Goal: Transaction & Acquisition: Book appointment/travel/reservation

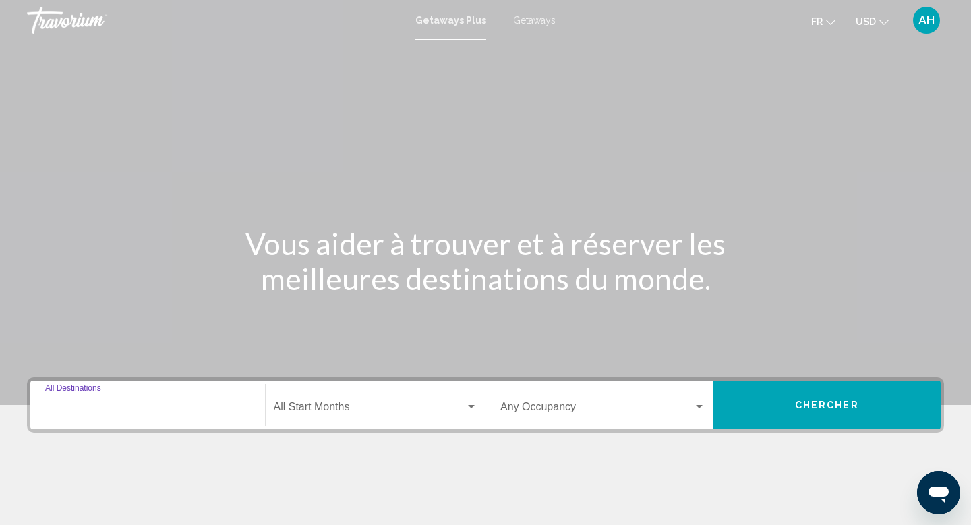
click at [119, 404] on input "Destination All Destinations" at bounding box center [147, 409] width 205 height 12
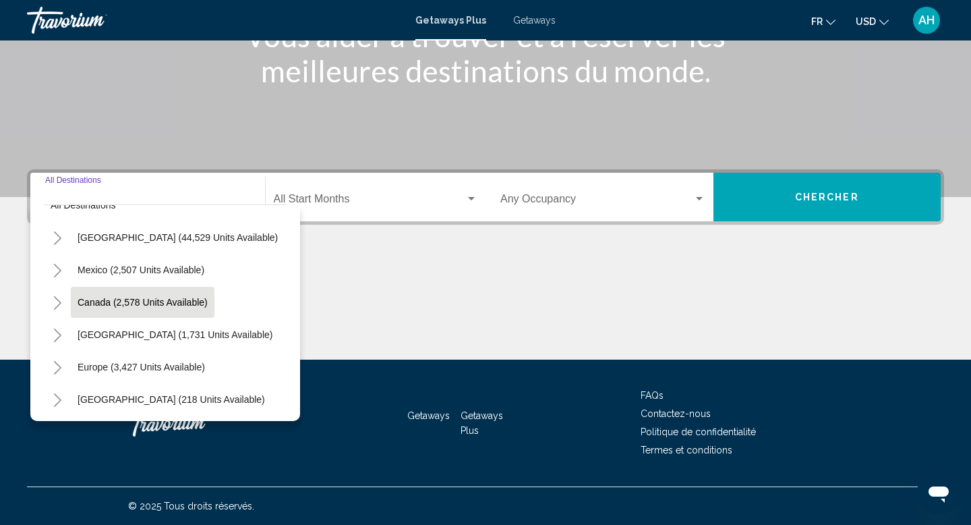
scroll to position [24, 0]
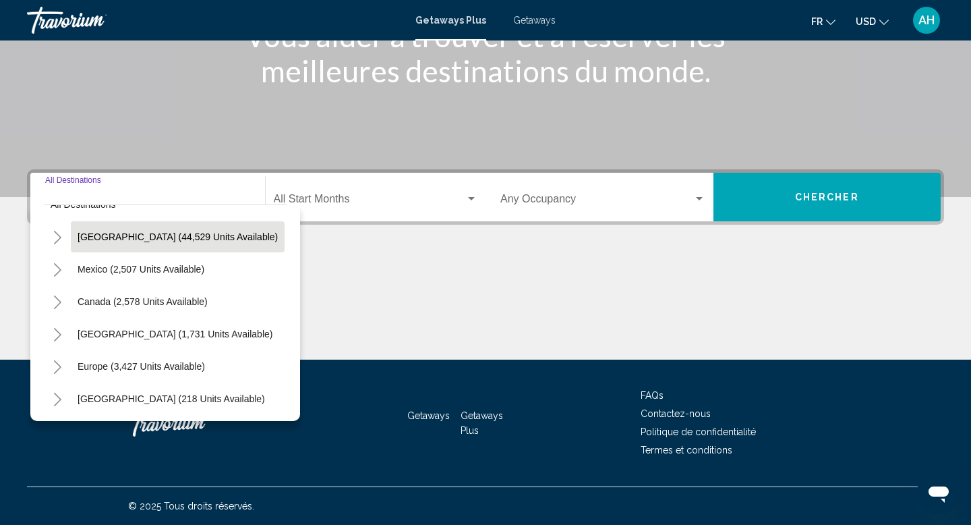
click at [141, 233] on span "United States (44,529 units available)" at bounding box center [178, 236] width 200 height 11
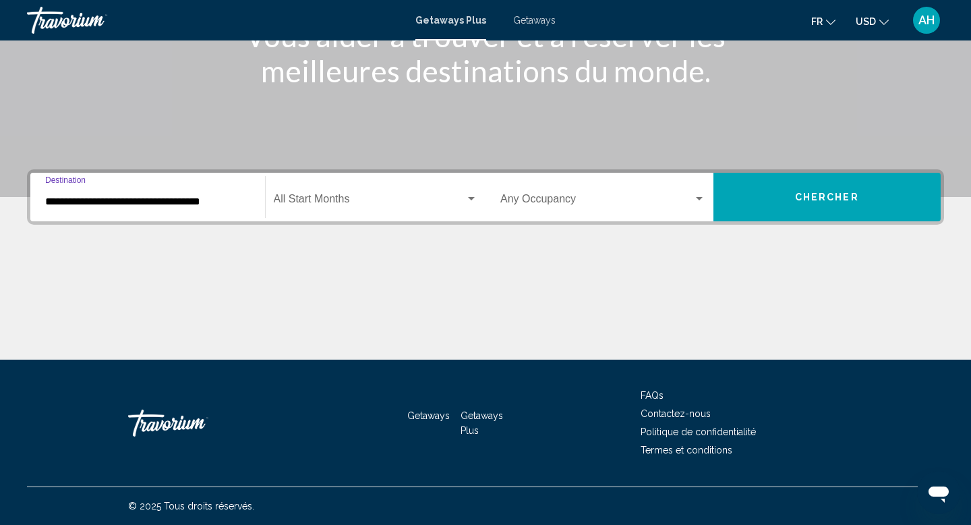
click at [174, 204] on input "**********" at bounding box center [147, 202] width 205 height 12
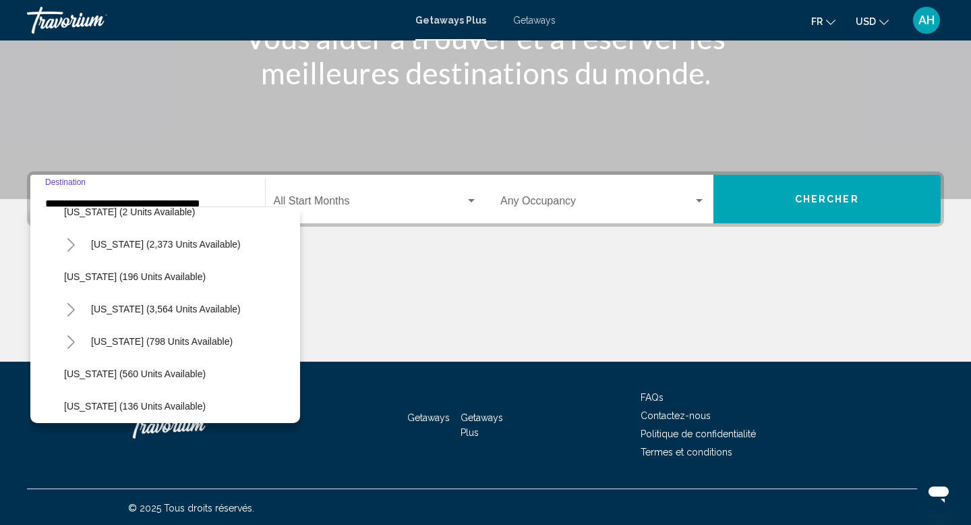
scroll to position [732, 0]
click at [141, 306] on span "Nevada (3,564 units available)" at bounding box center [166, 307] width 150 height 11
type input "**********"
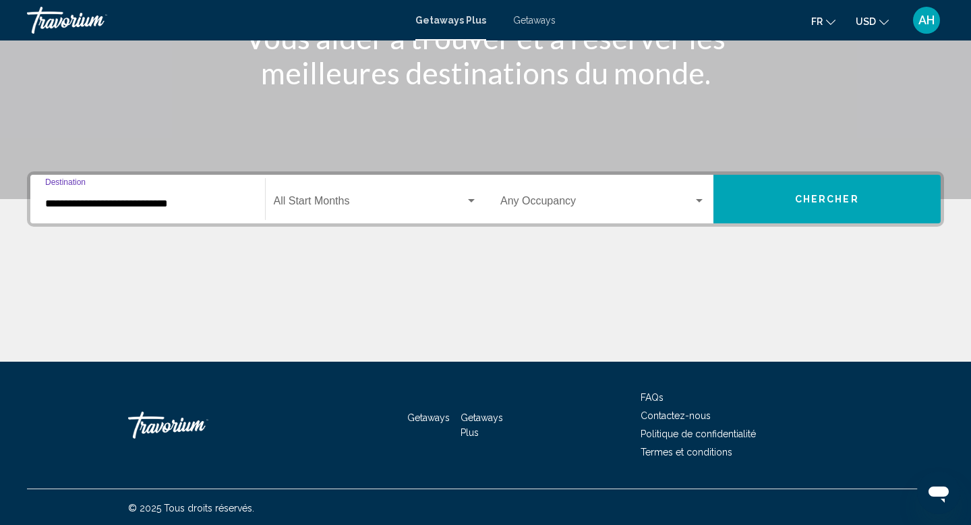
scroll to position [208, 0]
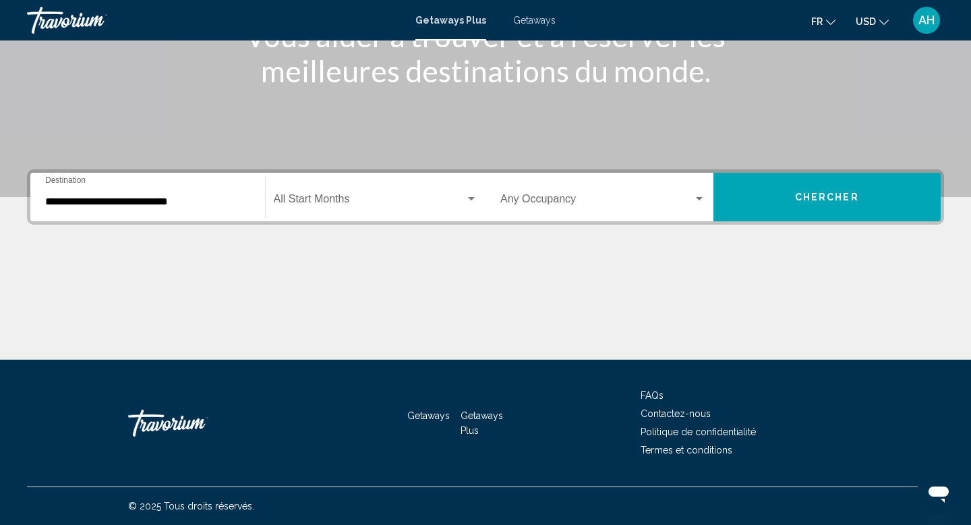
click at [355, 208] on div "Start Month All Start Months" at bounding box center [376, 197] width 204 height 42
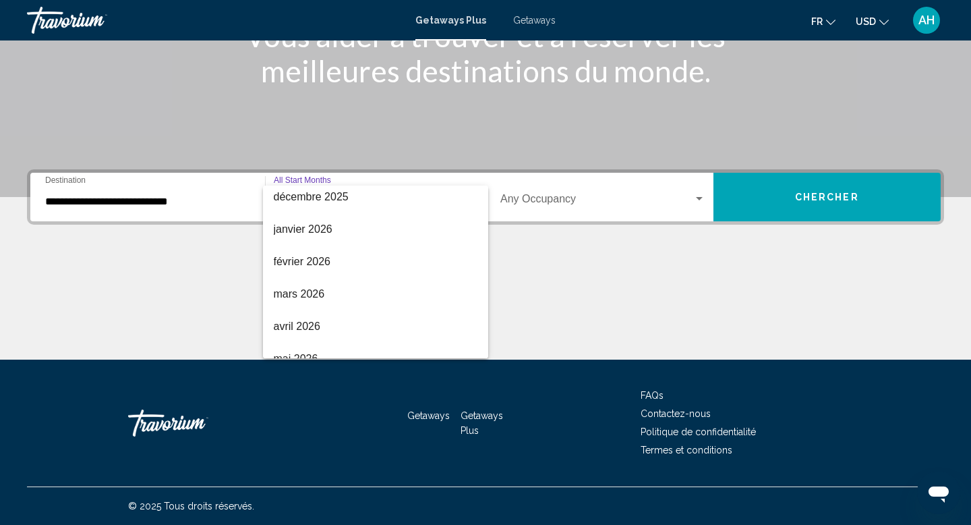
scroll to position [189, 0]
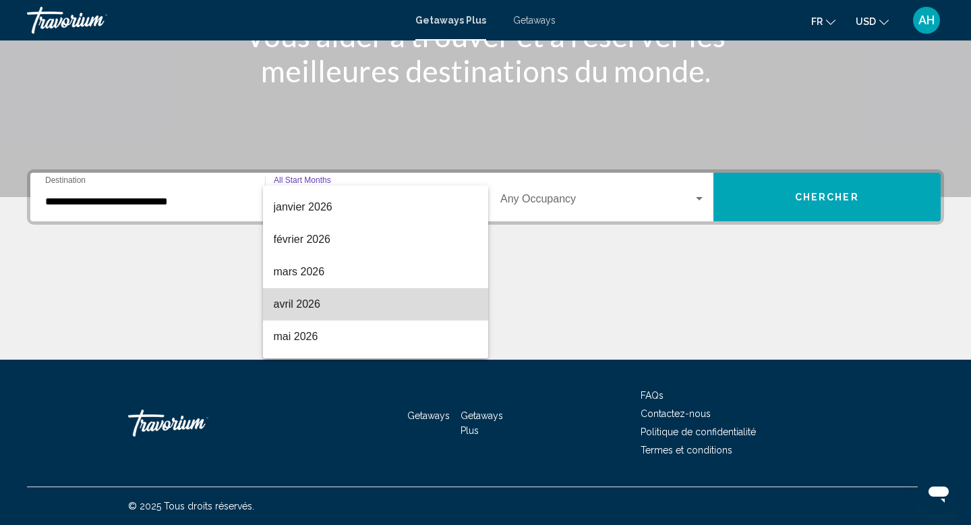
click at [319, 301] on span "avril 2026" at bounding box center [376, 304] width 204 height 32
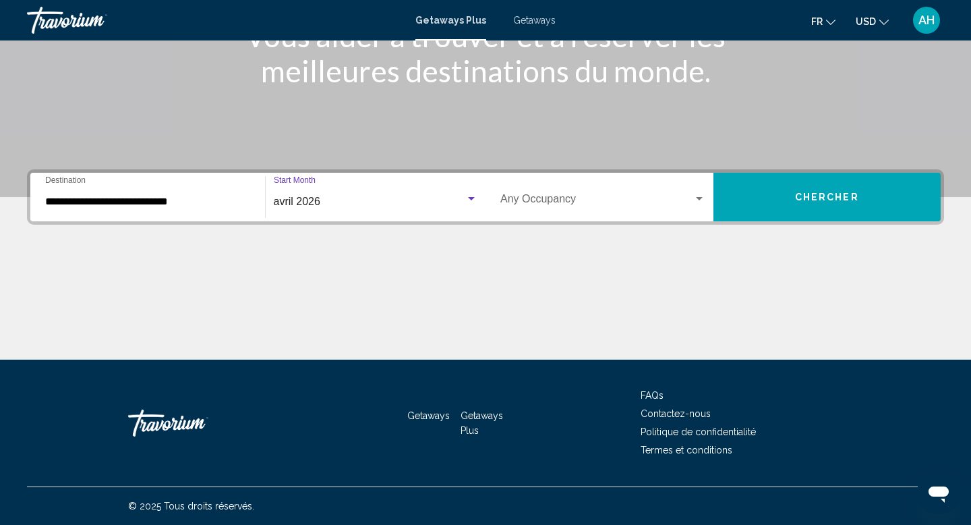
click at [766, 203] on button "Chercher" at bounding box center [828, 197] width 228 height 49
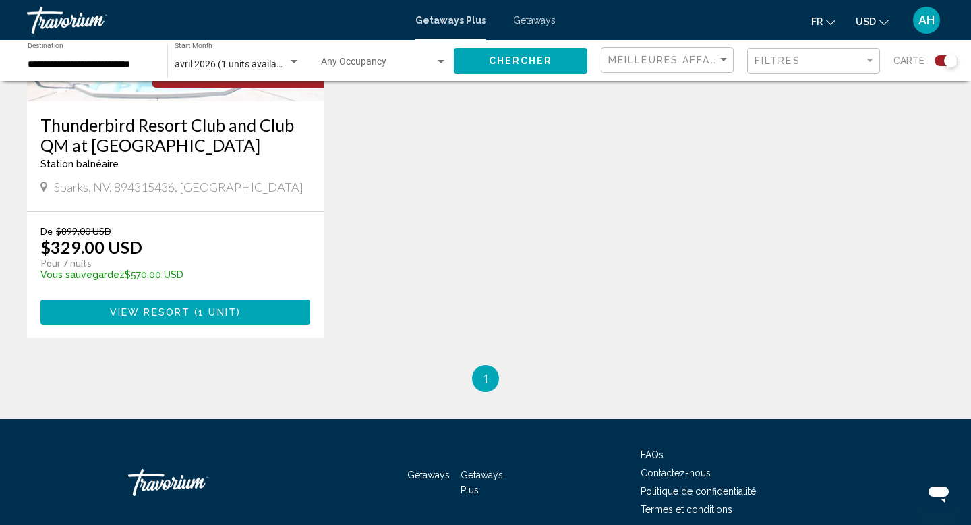
scroll to position [734, 0]
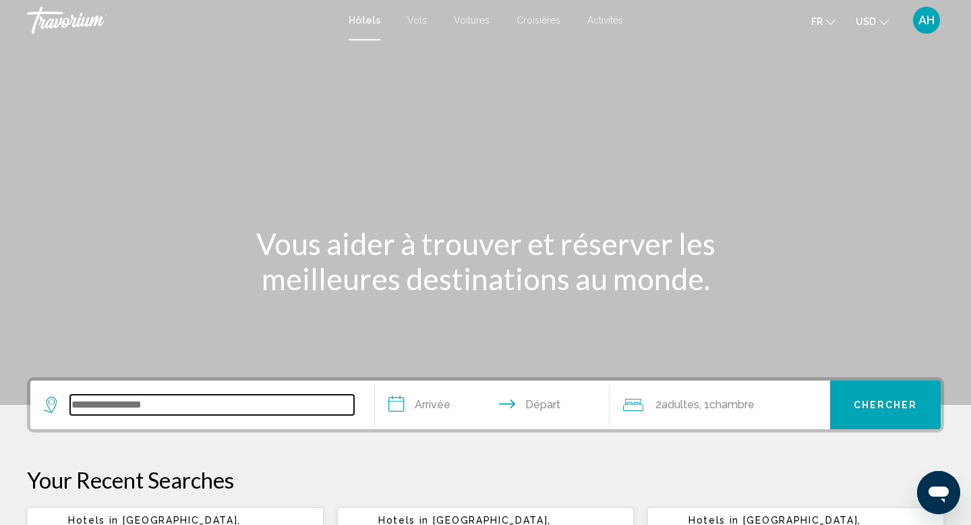
click at [139, 404] on input "Search widget" at bounding box center [212, 405] width 284 height 20
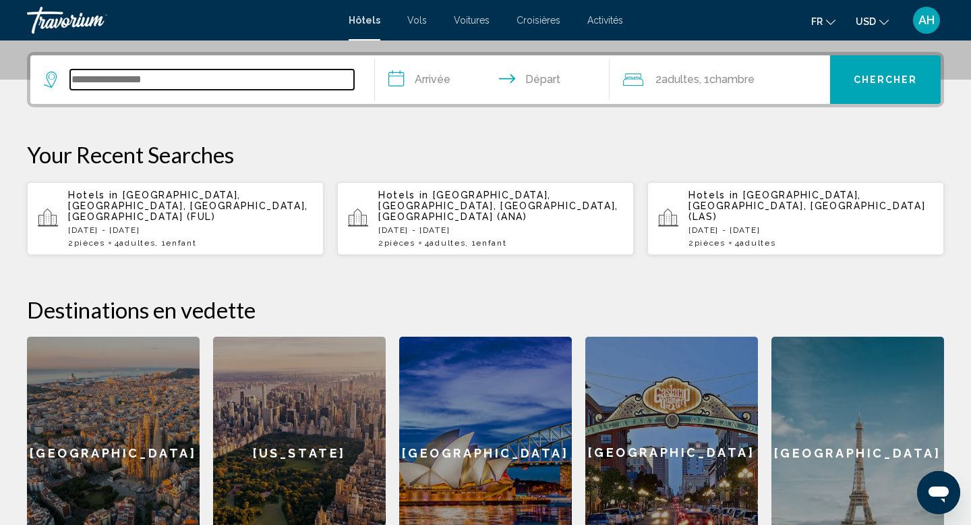
scroll to position [333, 0]
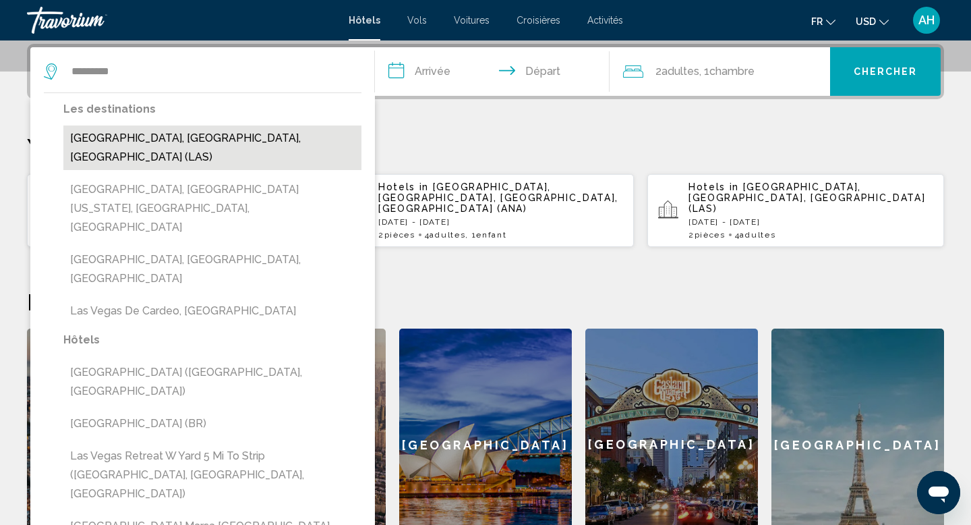
click at [144, 139] on button "[GEOGRAPHIC_DATA], [GEOGRAPHIC_DATA], [GEOGRAPHIC_DATA] (LAS)" at bounding box center [212, 147] width 298 height 45
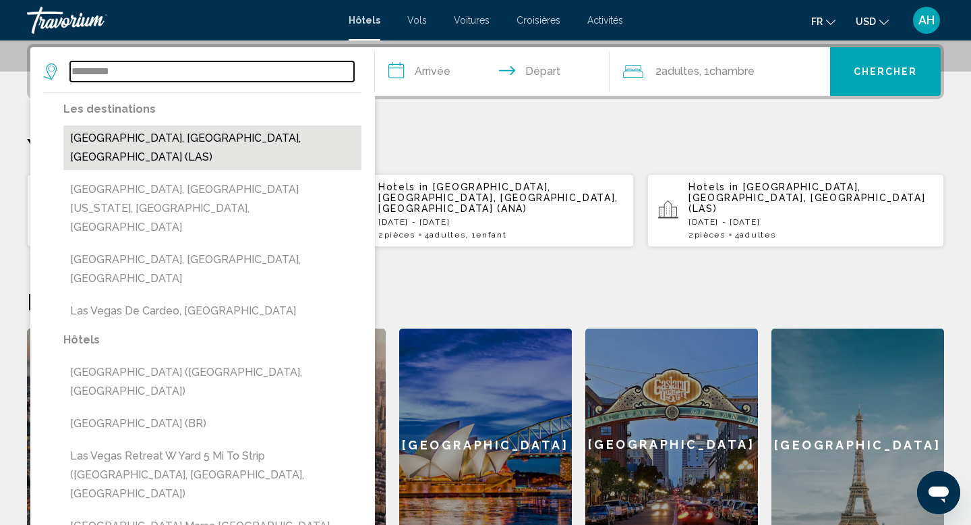
type input "**********"
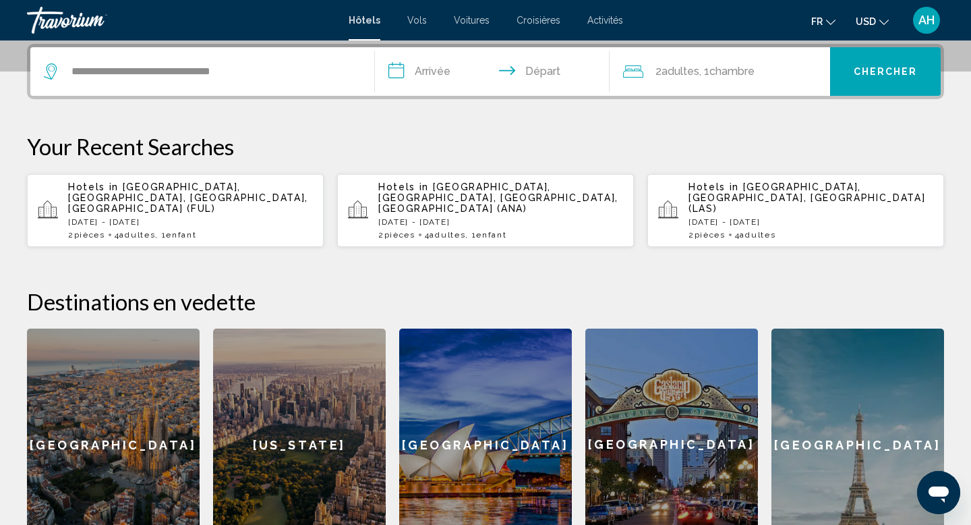
click at [421, 66] on input "**********" at bounding box center [495, 73] width 240 height 53
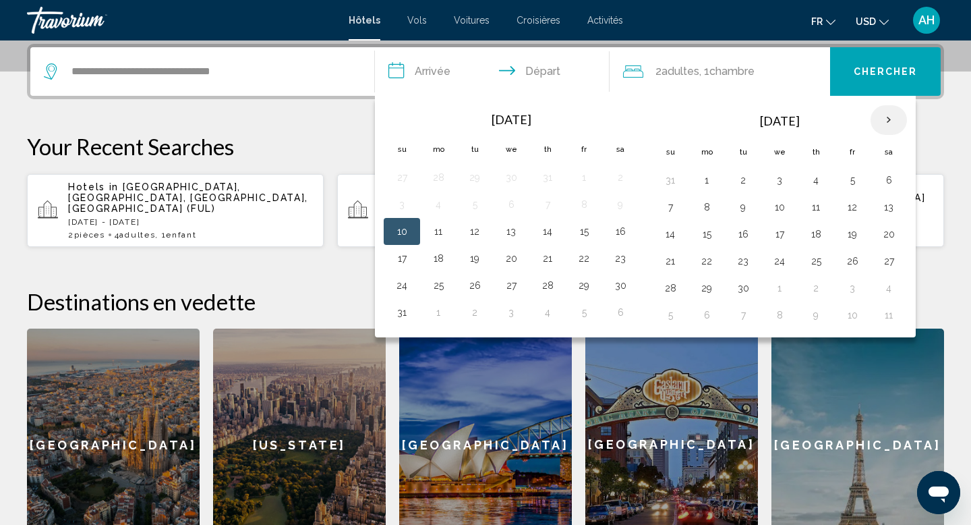
click at [884, 116] on th "Next month" at bounding box center [889, 120] width 36 height 30
click at [884, 117] on th "Next month" at bounding box center [889, 120] width 36 height 30
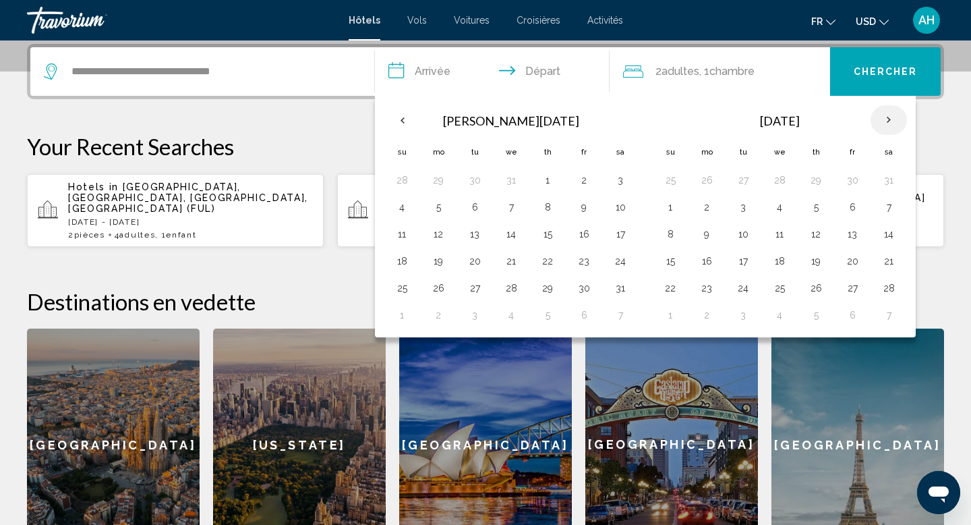
click at [884, 117] on th "Next month" at bounding box center [889, 120] width 36 height 30
click at [403, 320] on button "29" at bounding box center [402, 315] width 22 height 19
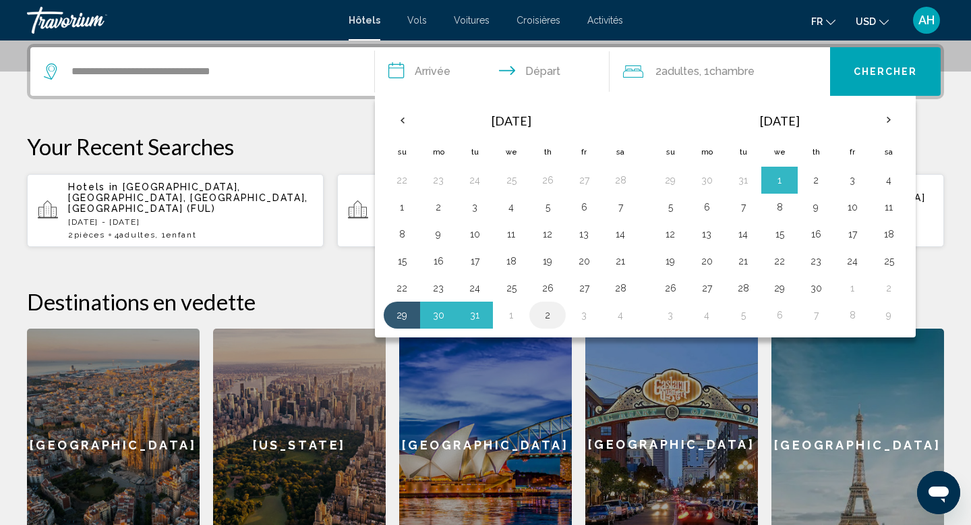
click at [547, 317] on button "2" at bounding box center [548, 315] width 22 height 19
type input "**********"
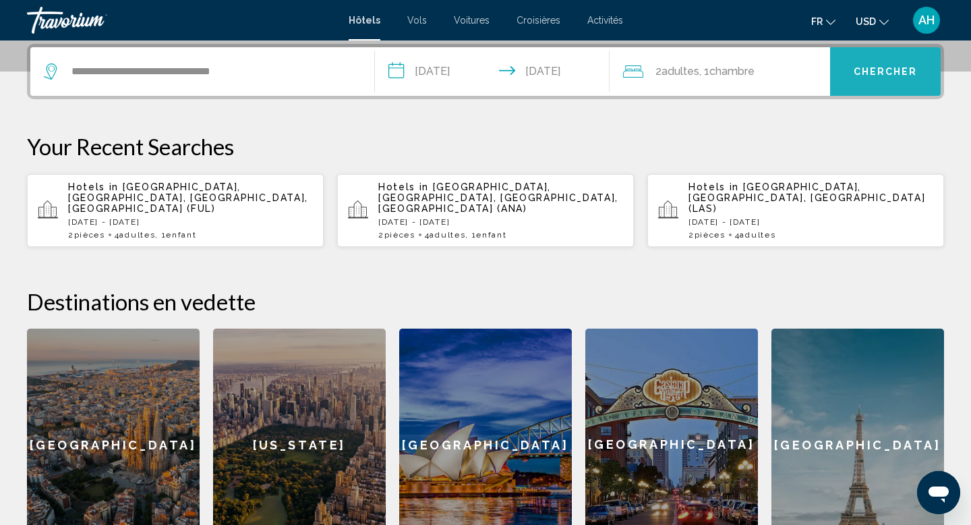
click at [877, 69] on span "Chercher" at bounding box center [886, 72] width 64 height 11
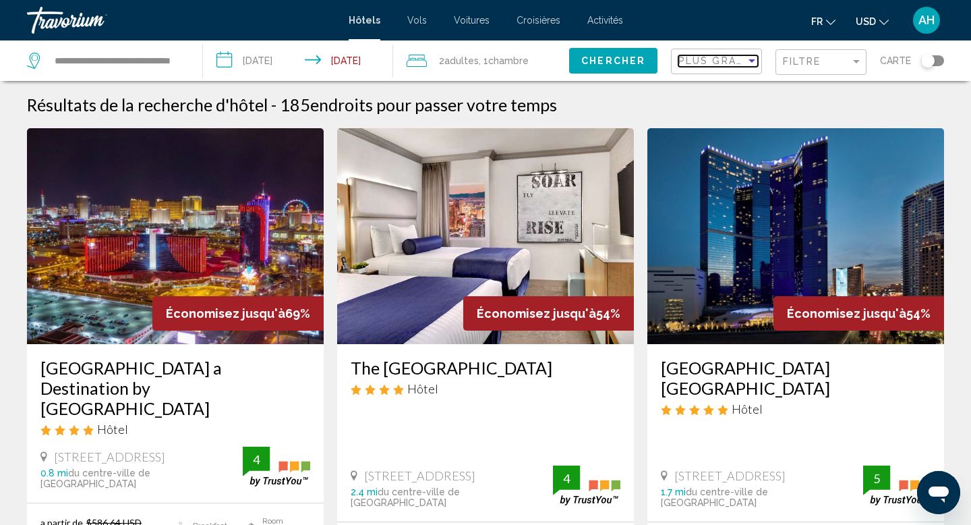
click at [724, 64] on span "Plus grandes économies" at bounding box center [759, 60] width 161 height 11
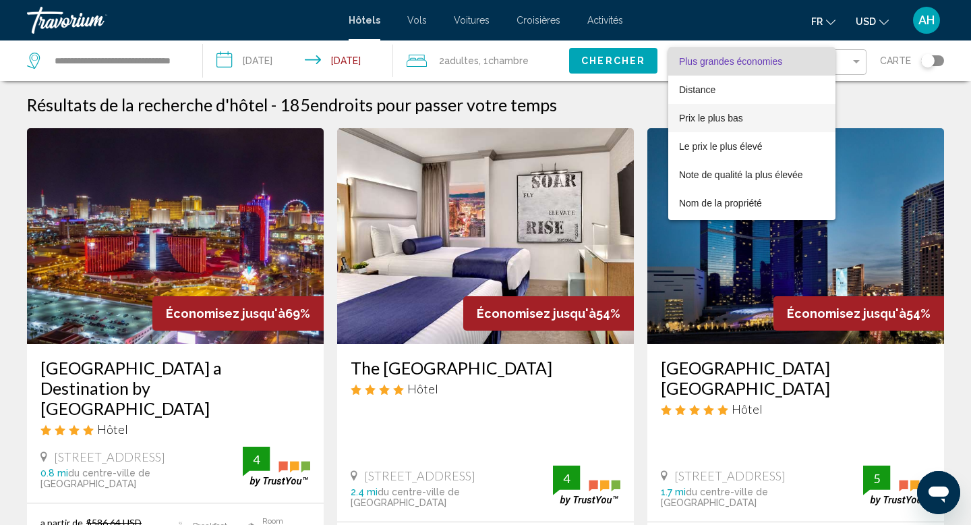
click at [702, 125] on span "Prix le plus bas" at bounding box center [752, 118] width 146 height 28
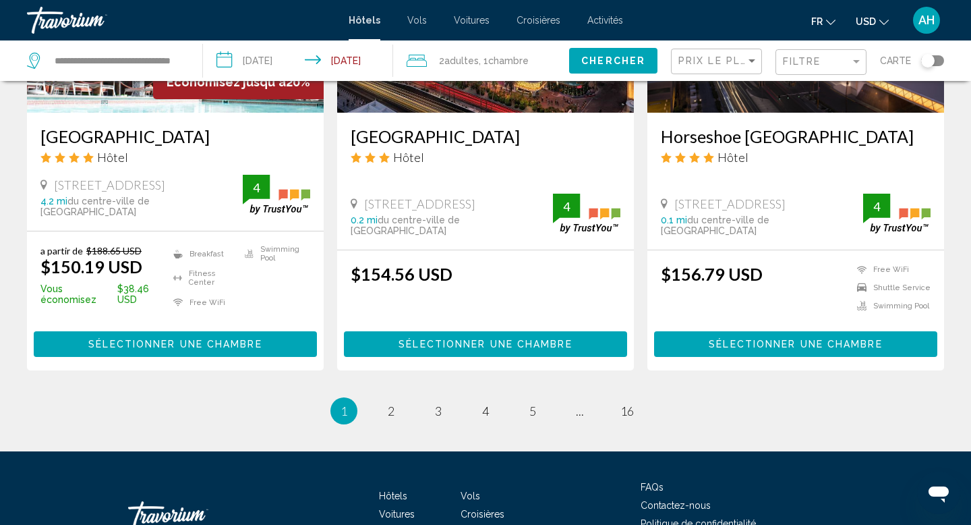
scroll to position [1722, 0]
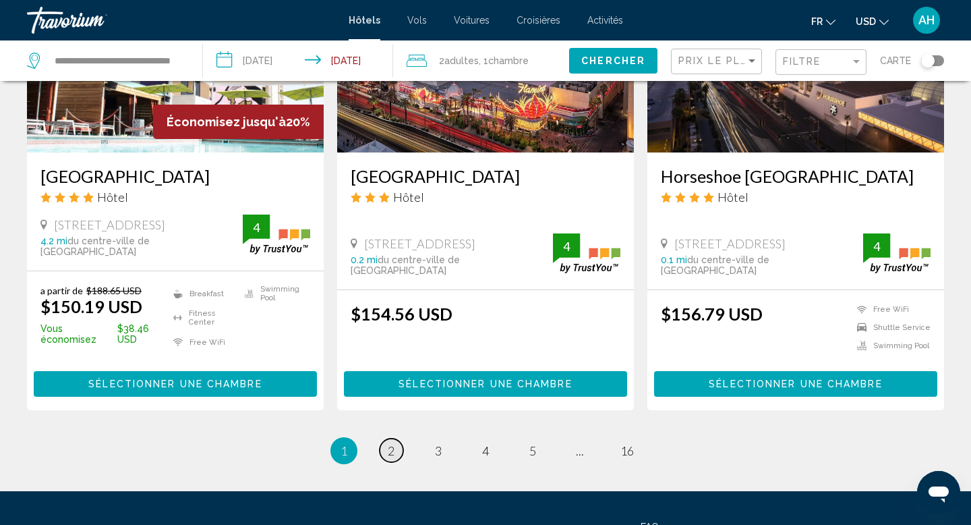
click at [391, 443] on span "2" at bounding box center [391, 450] width 7 height 15
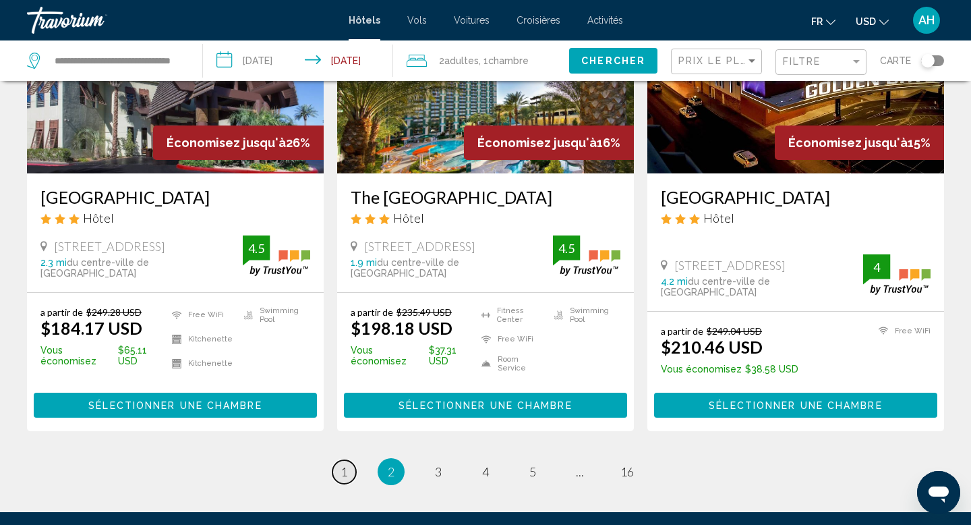
click at [345, 464] on span "1" at bounding box center [344, 471] width 7 height 15
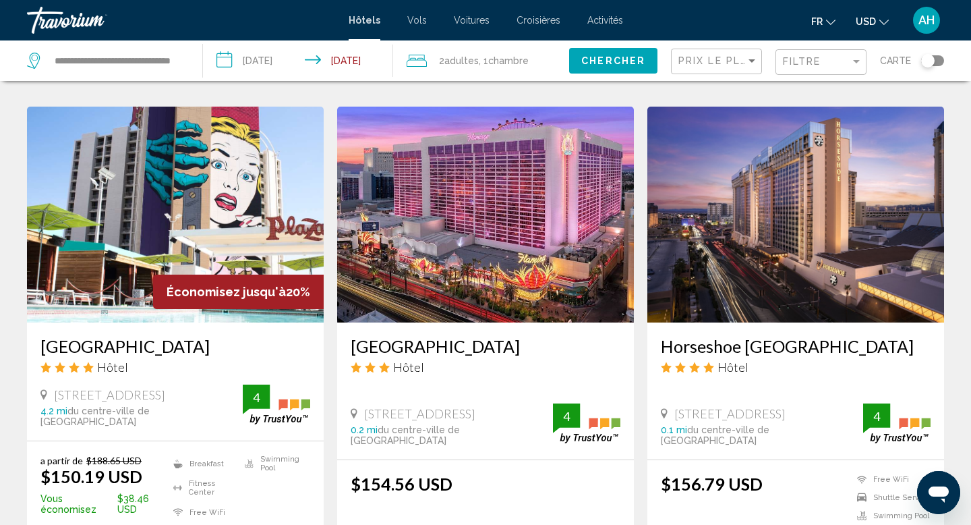
scroll to position [1553, 0]
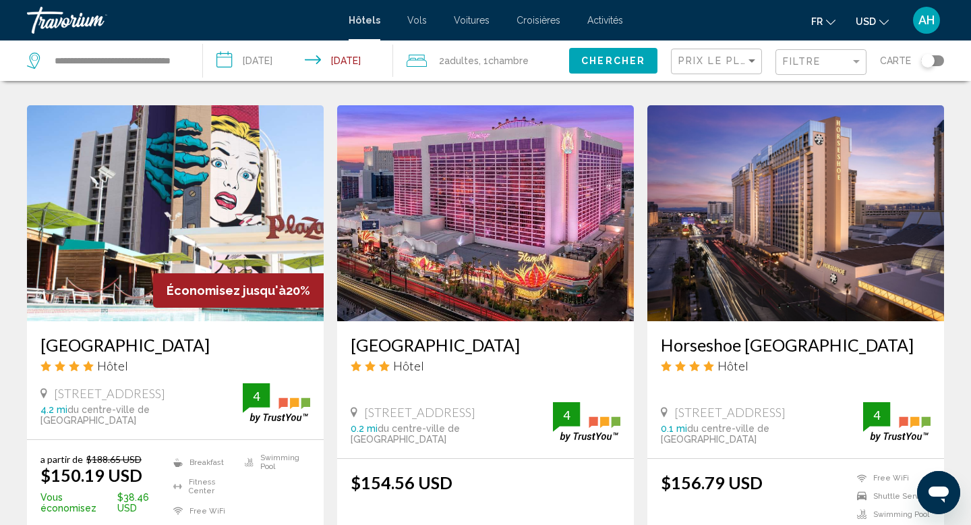
click at [720, 335] on h3 "Horseshoe Las Vegas" at bounding box center [796, 345] width 270 height 20
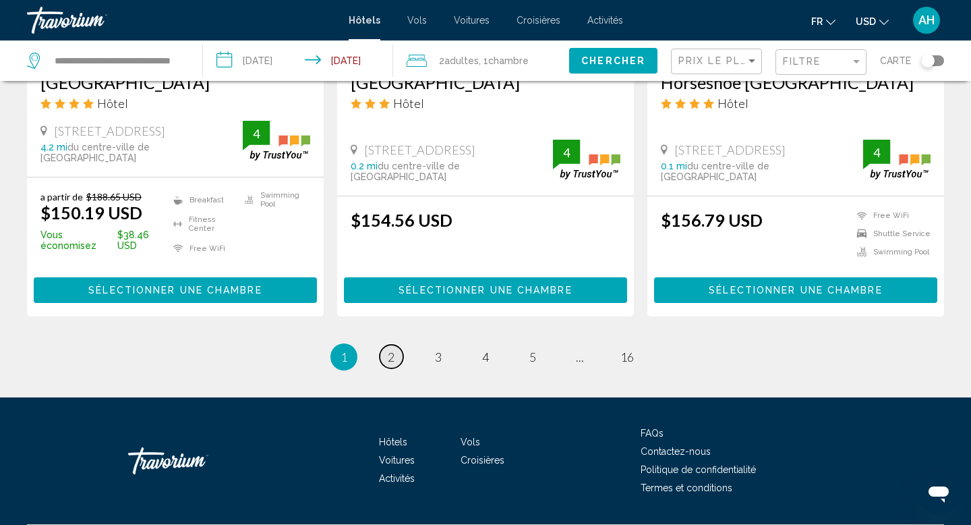
click at [382, 345] on link "page 2" at bounding box center [392, 357] width 24 height 24
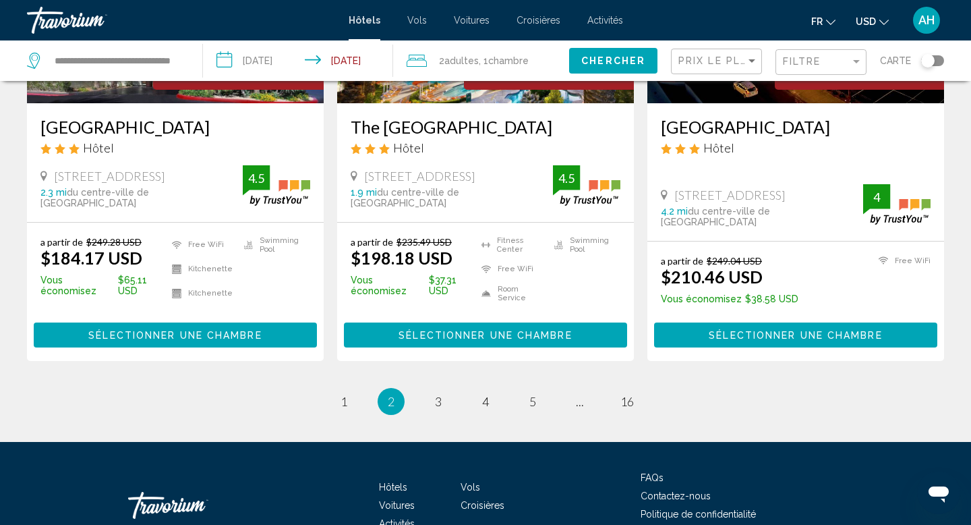
scroll to position [1814, 0]
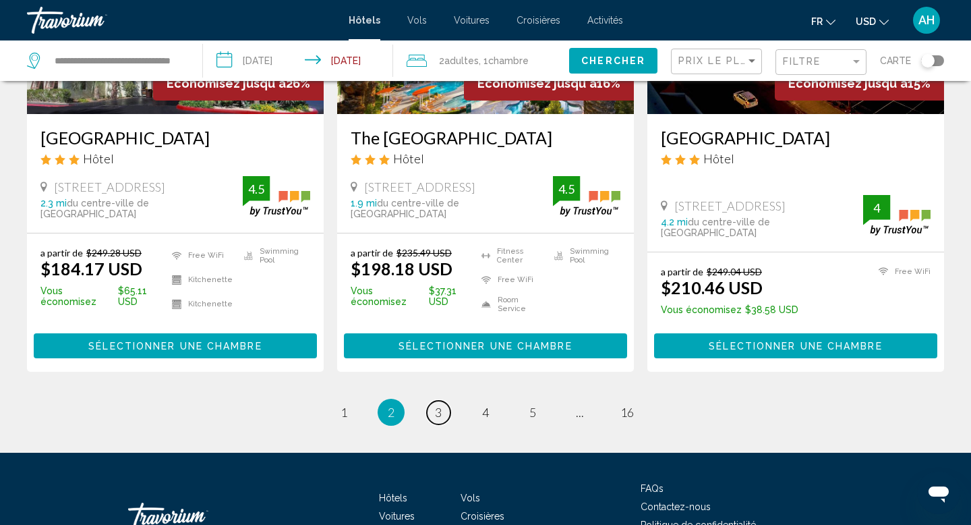
click at [437, 405] on span "3" at bounding box center [438, 412] width 7 height 15
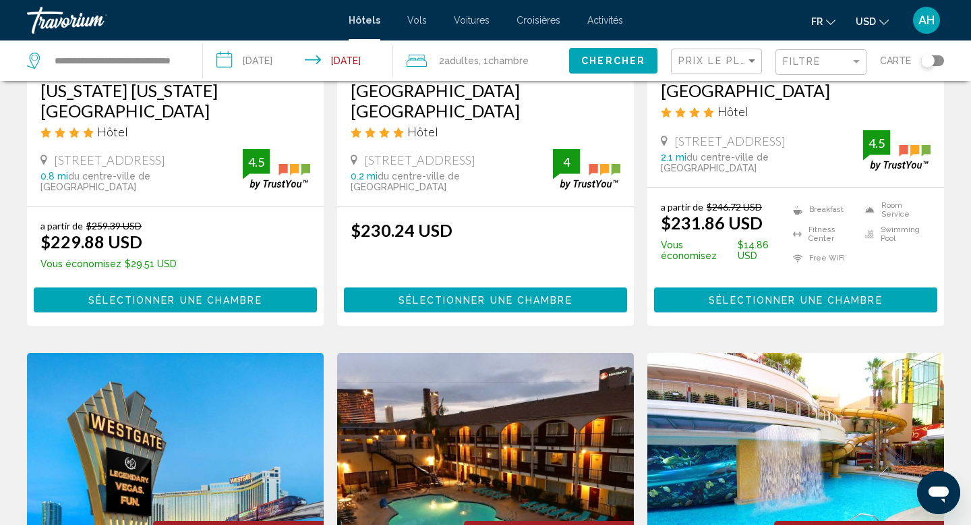
scroll to position [1863, 0]
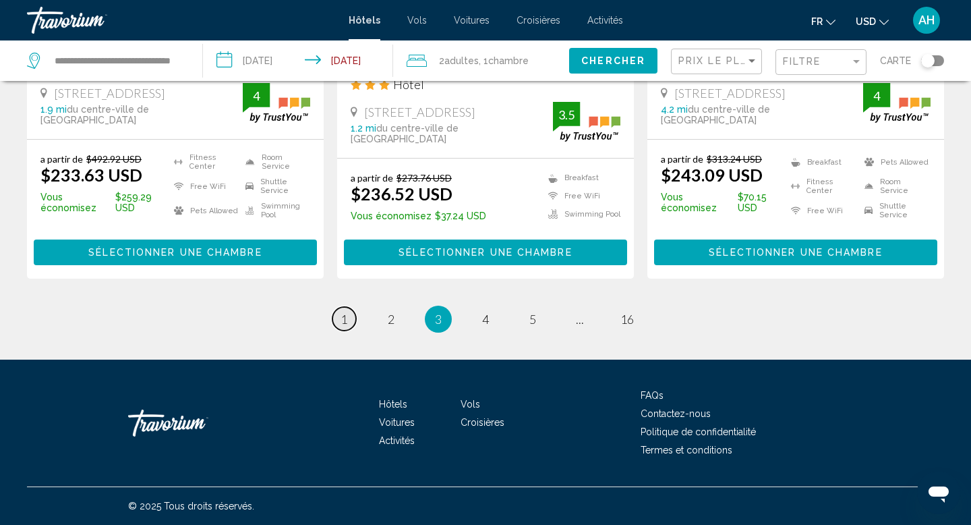
click at [347, 320] on link "page 1" at bounding box center [345, 319] width 24 height 24
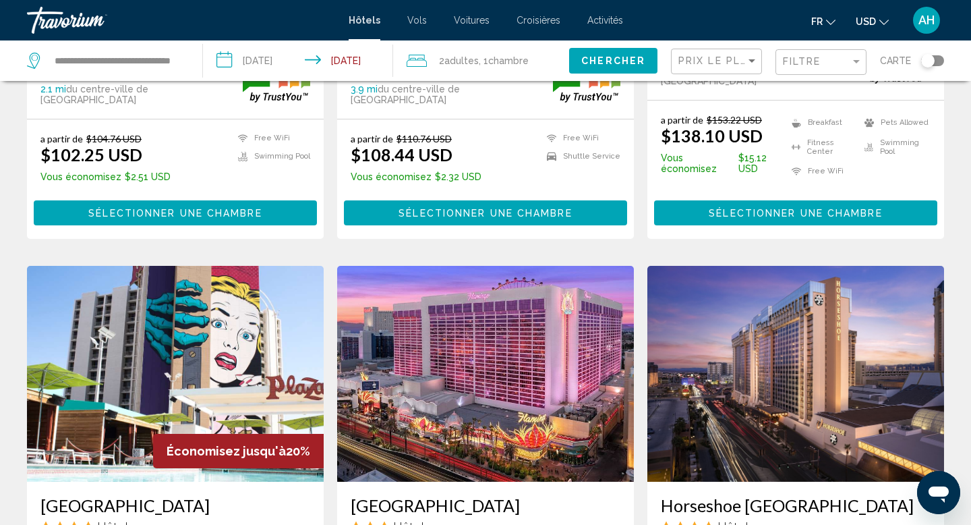
scroll to position [1382, 0]
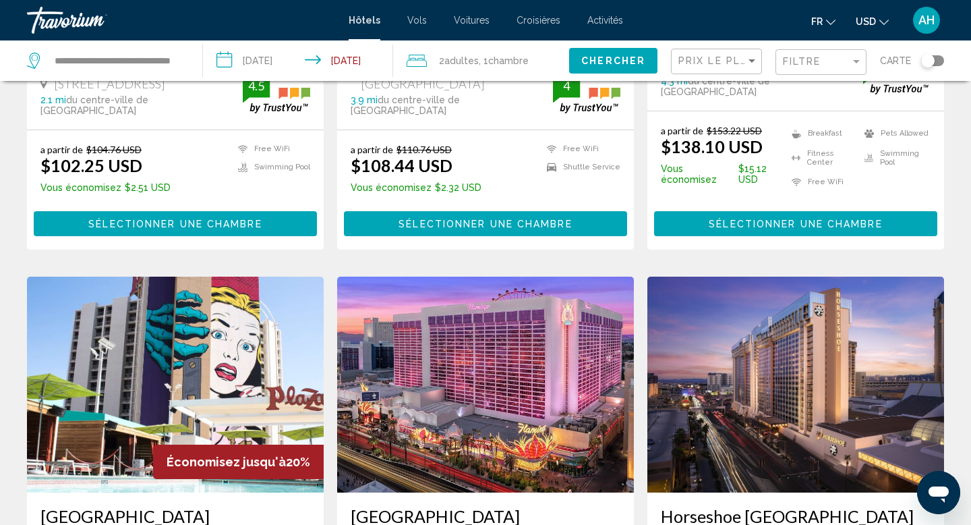
click at [504, 61] on span "Chambre" at bounding box center [508, 60] width 40 height 11
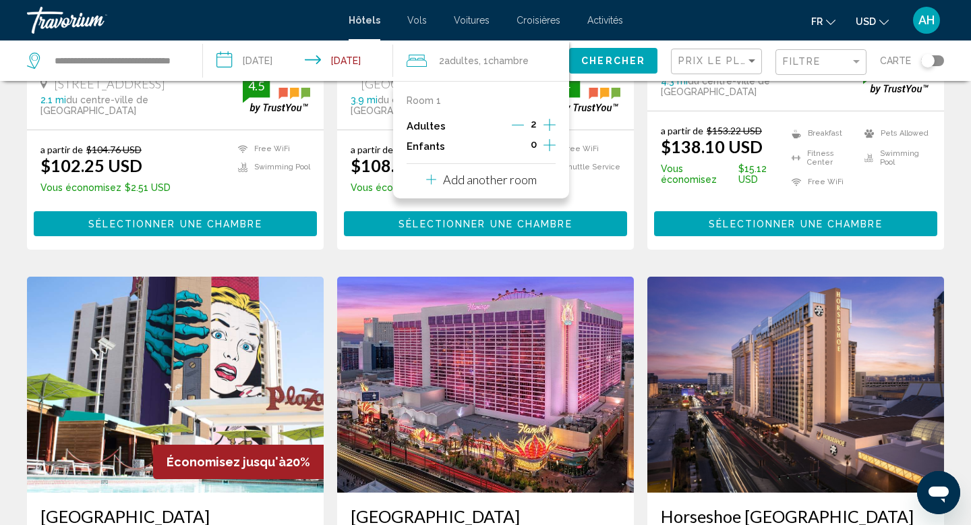
click at [505, 183] on p "Add another room" at bounding box center [490, 179] width 94 height 15
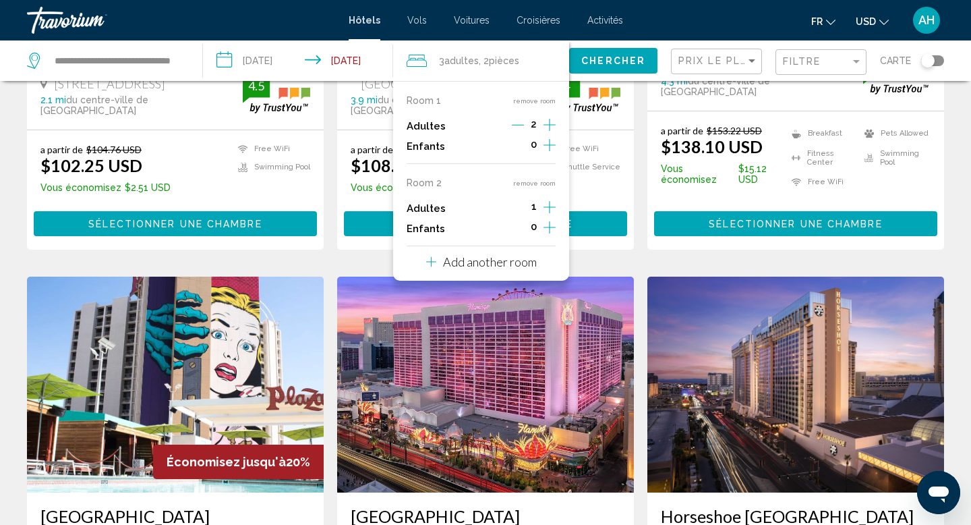
click at [550, 131] on icon "Increment adults" at bounding box center [550, 125] width 12 height 12
click at [600, 60] on span "Chercher" at bounding box center [613, 61] width 64 height 11
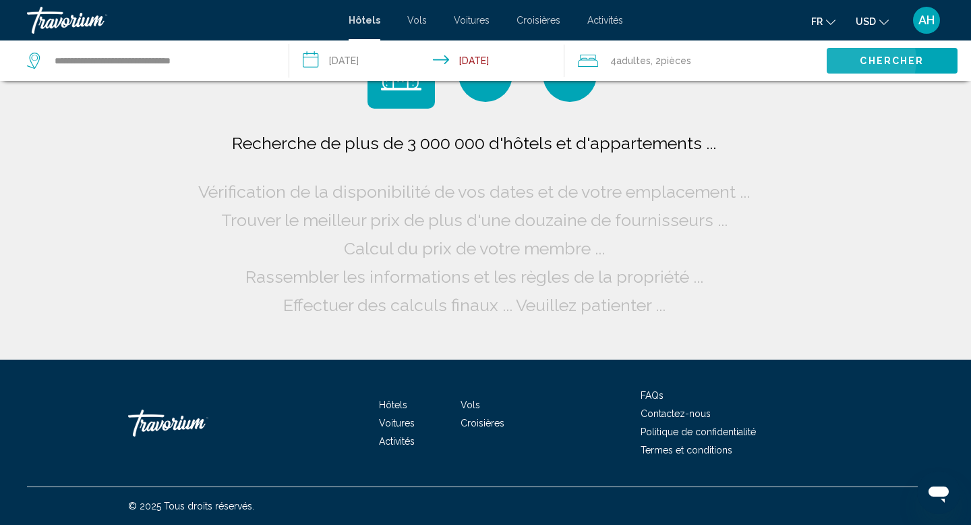
scroll to position [0, 0]
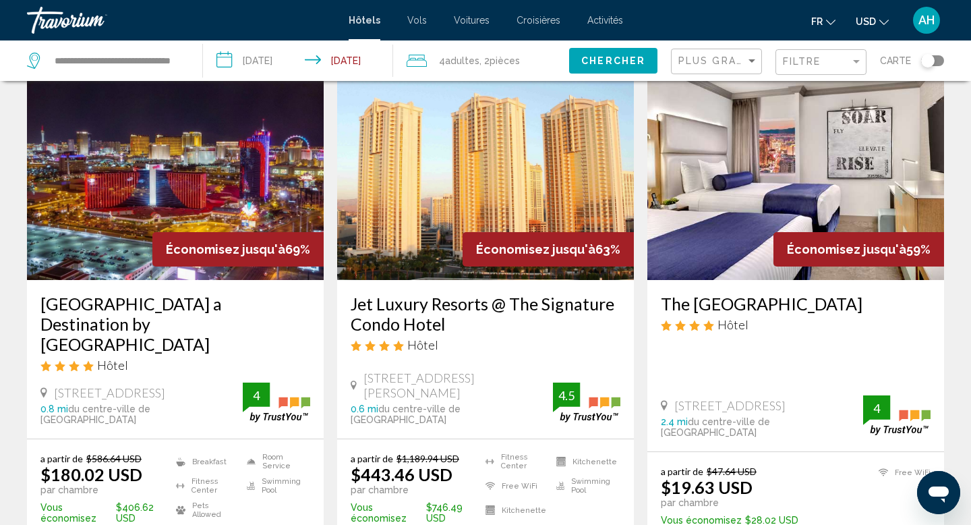
scroll to position [69, 0]
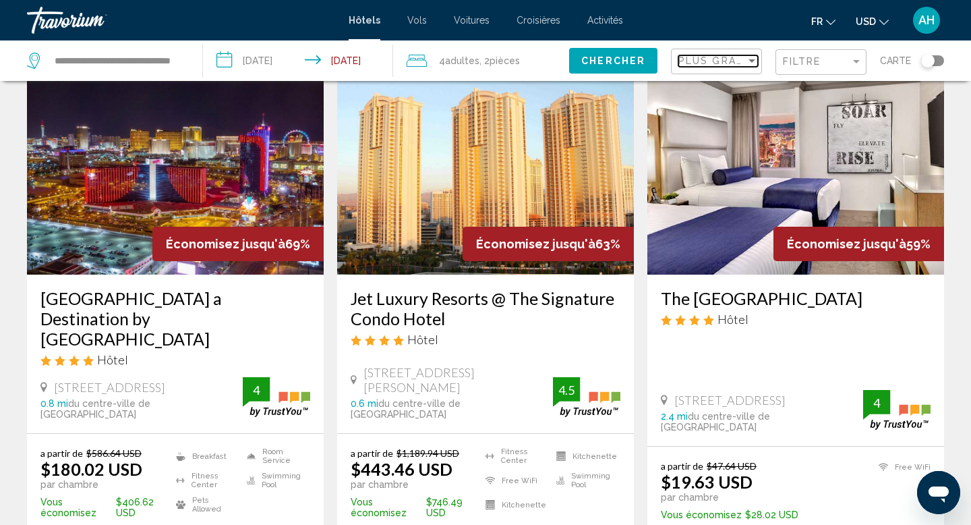
click at [737, 58] on span "Plus grandes économies" at bounding box center [759, 60] width 161 height 11
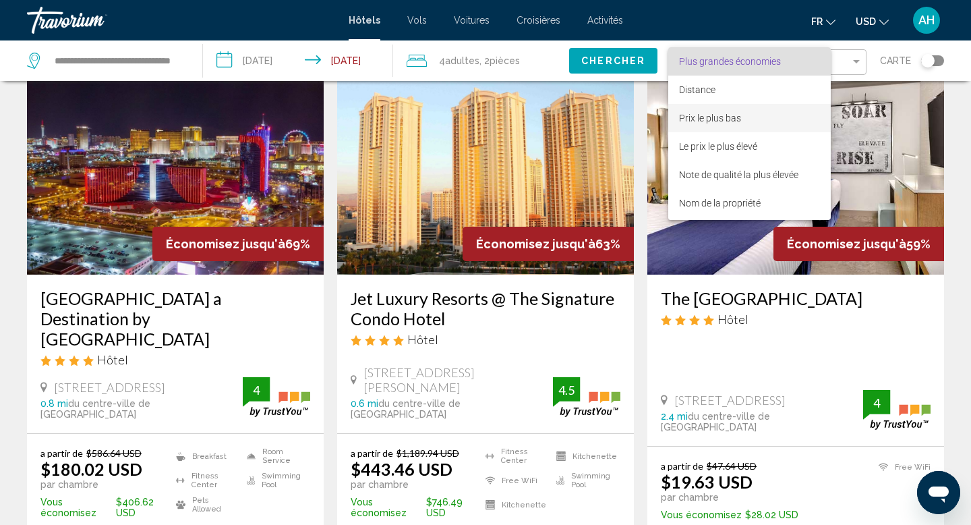
click at [717, 115] on span "Prix le plus bas" at bounding box center [710, 118] width 62 height 11
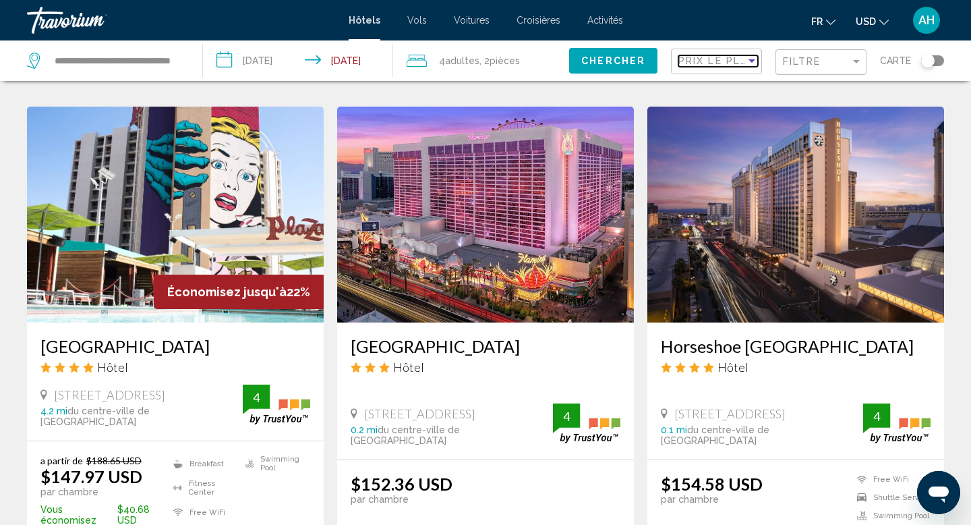
scroll to position [1560, 0]
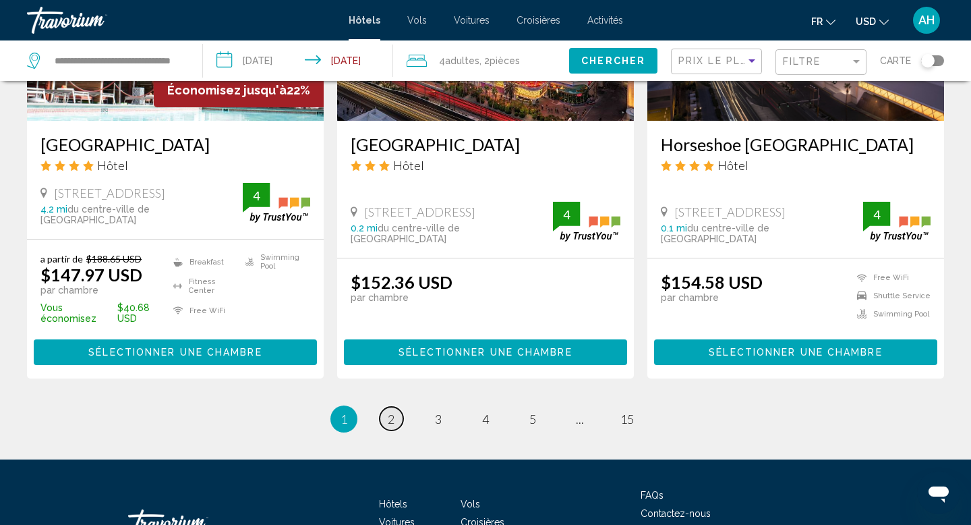
click at [388, 411] on span "2" at bounding box center [391, 418] width 7 height 15
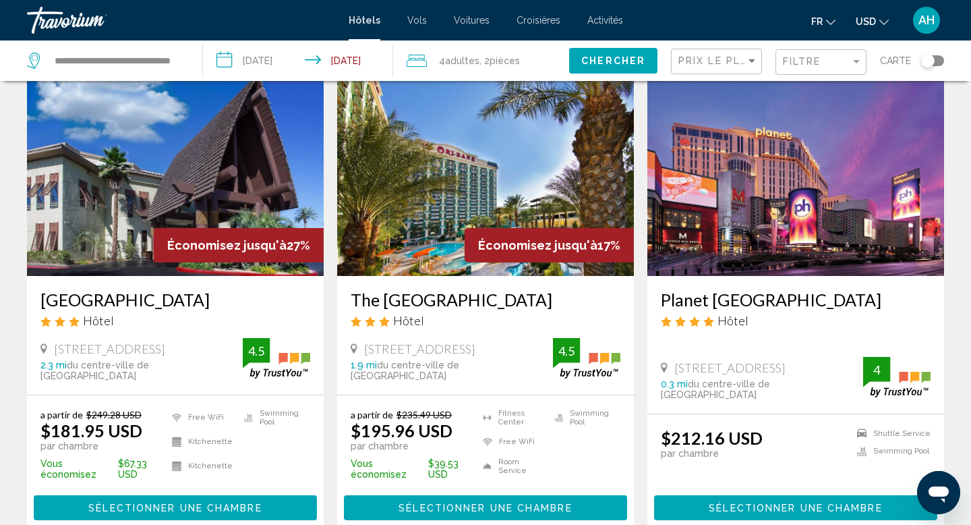
scroll to position [1653, 0]
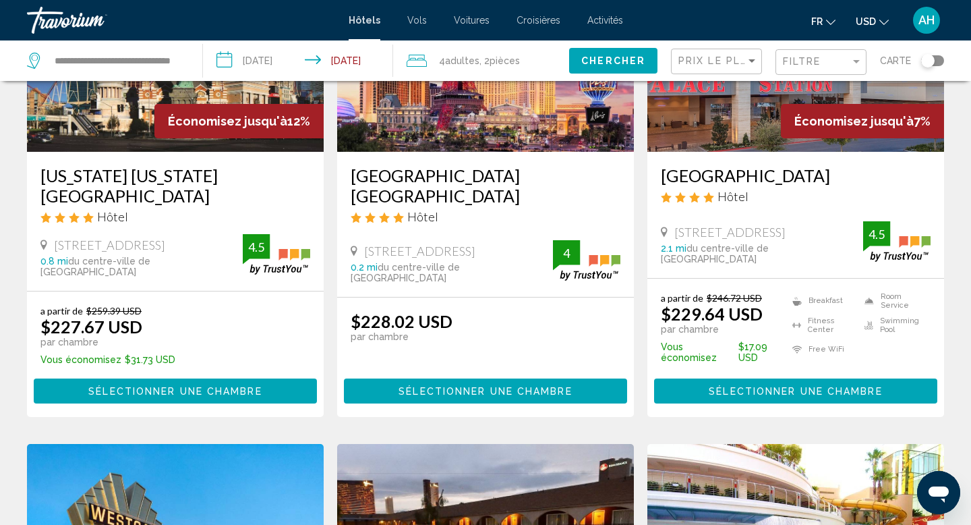
scroll to position [1162, 0]
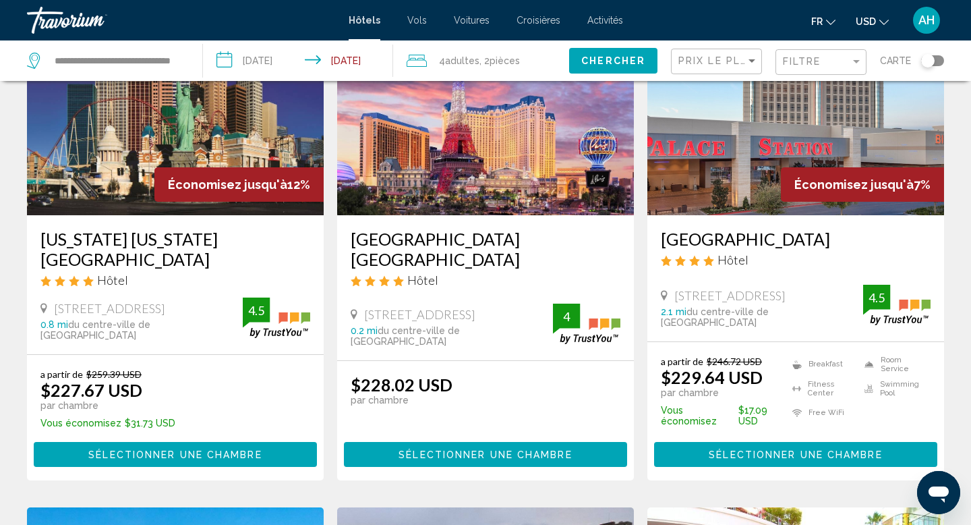
click at [426, 229] on h3 "Paris Las Vegas" at bounding box center [486, 249] width 270 height 40
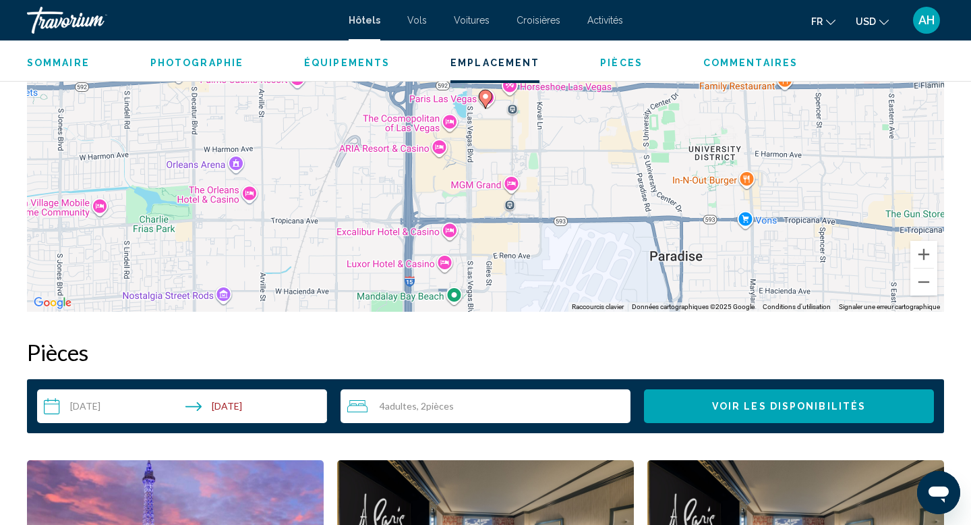
scroll to position [1143, 0]
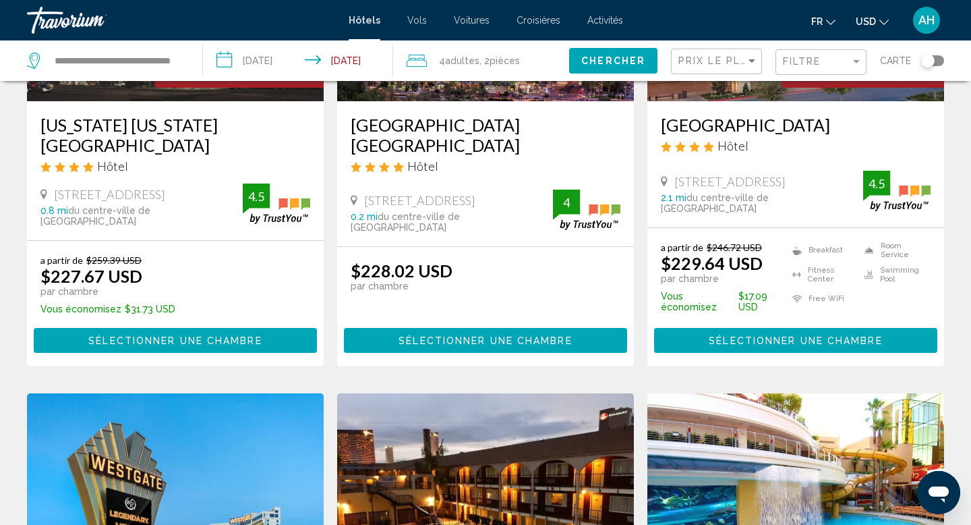
scroll to position [1863, 0]
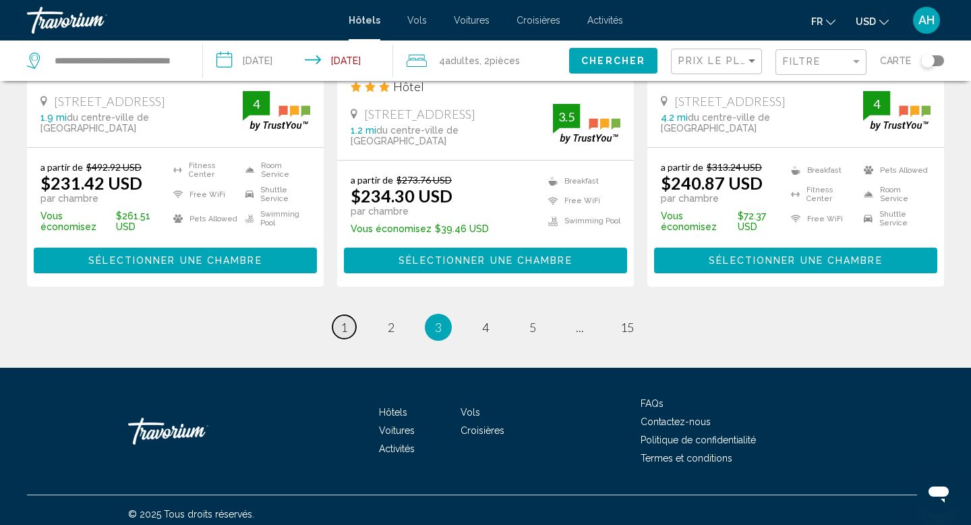
click at [344, 320] on span "1" at bounding box center [344, 327] width 7 height 15
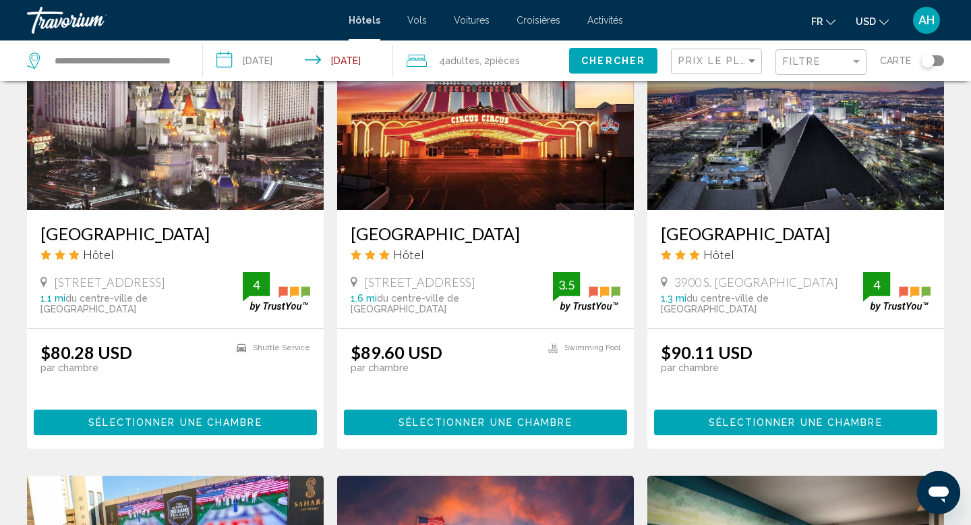
scroll to position [568, 0]
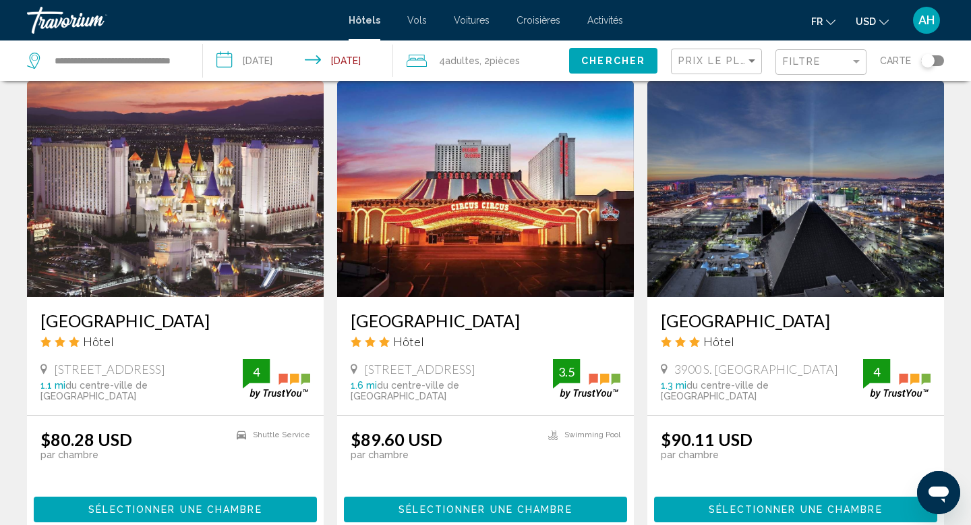
click at [156, 310] on h3 "Excalibur Hotel & Casino" at bounding box center [175, 320] width 270 height 20
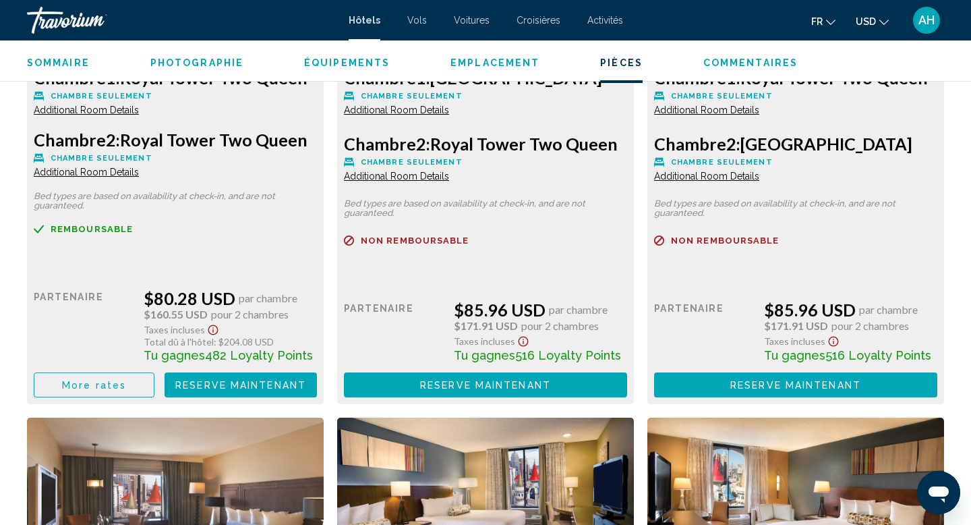
scroll to position [2020, 0]
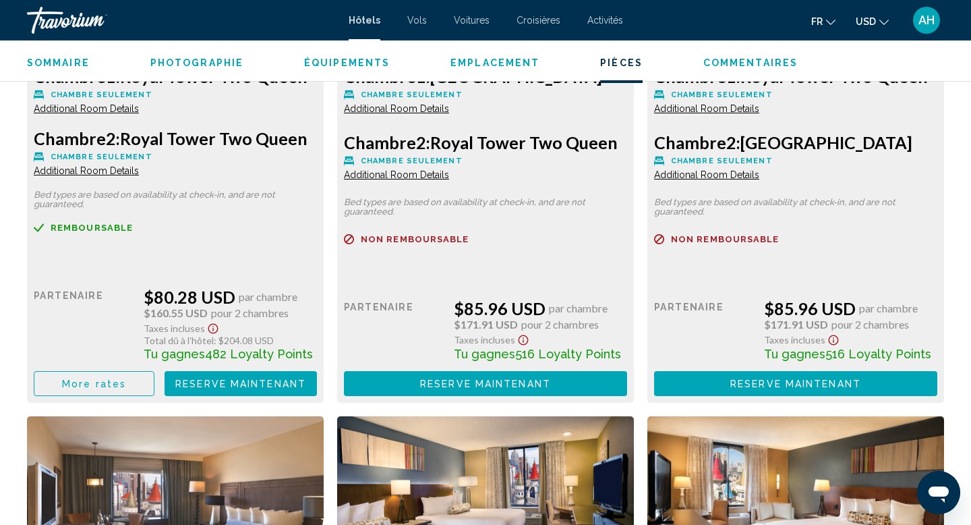
drag, startPoint x: 139, startPoint y: 291, endPoint x: 230, endPoint y: 290, distance: 91.1
click at [230, 290] on div "Prix au détail $0.00 quand vous échangez Partenaire $80.28 USD par chambre $160…" at bounding box center [175, 329] width 283 height 134
click at [229, 263] on div "Prix au détail $0.00 quand vous échangez Partenaire $80.28 USD par chambre $160…" at bounding box center [175, 329] width 283 height 134
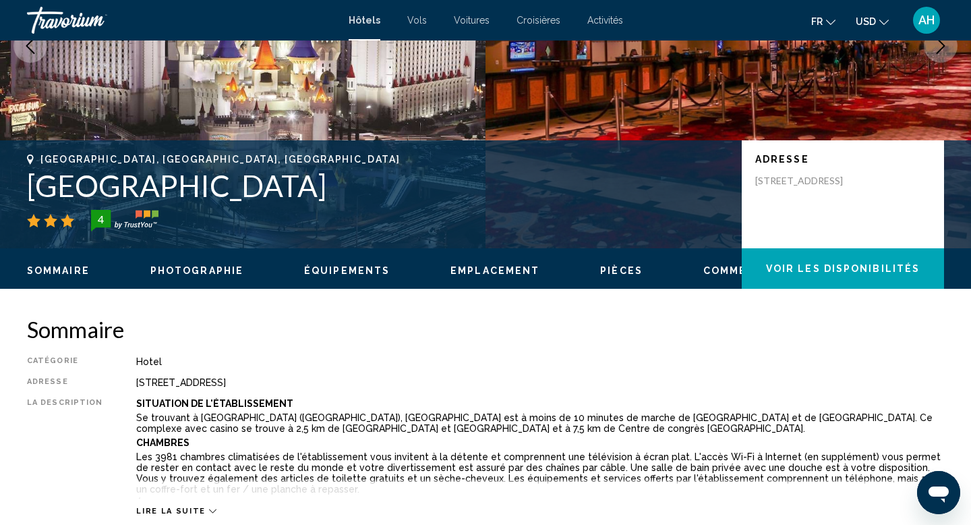
scroll to position [0, 0]
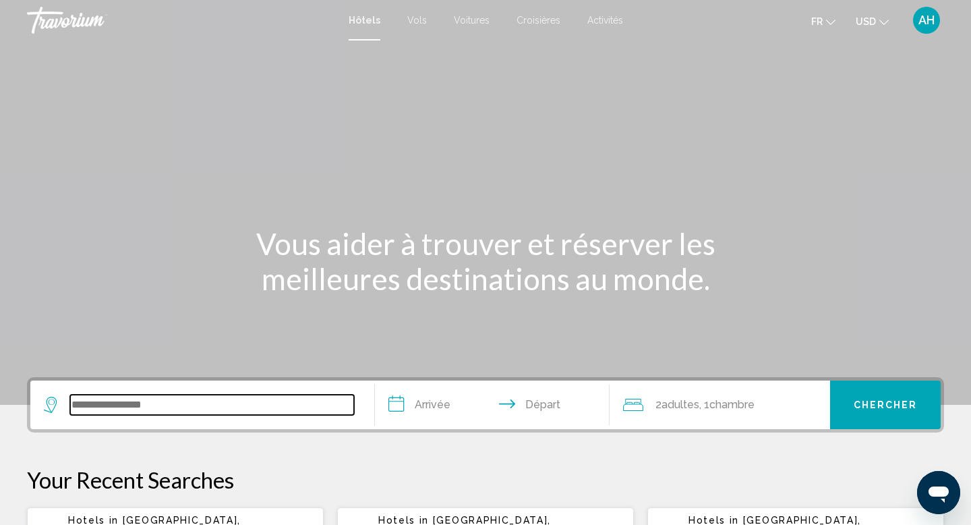
click at [181, 411] on input "Search widget" at bounding box center [212, 405] width 284 height 20
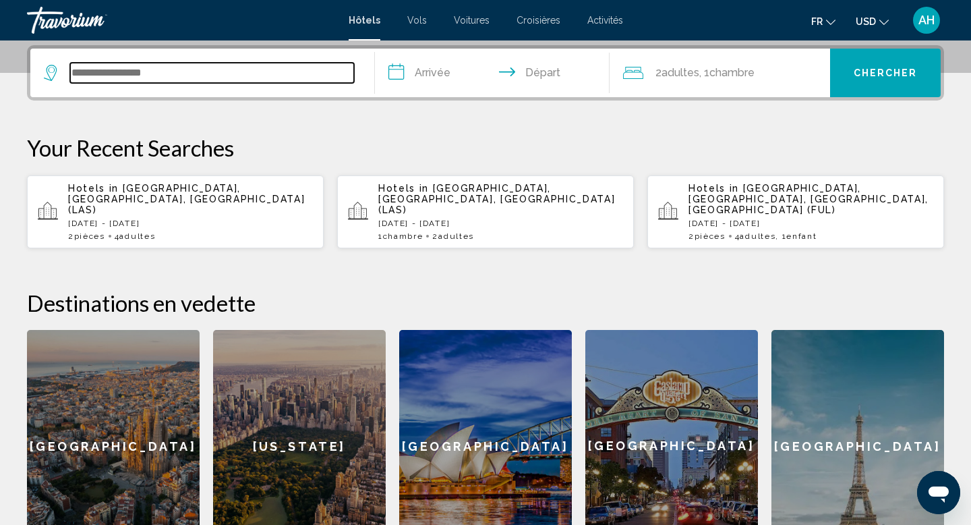
scroll to position [333, 0]
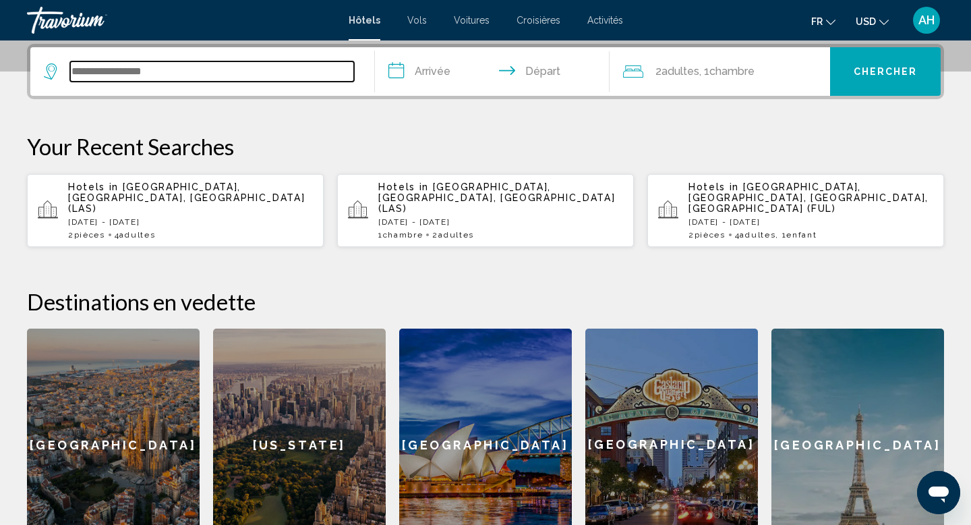
click at [187, 75] on input "Search widget" at bounding box center [212, 71] width 284 height 20
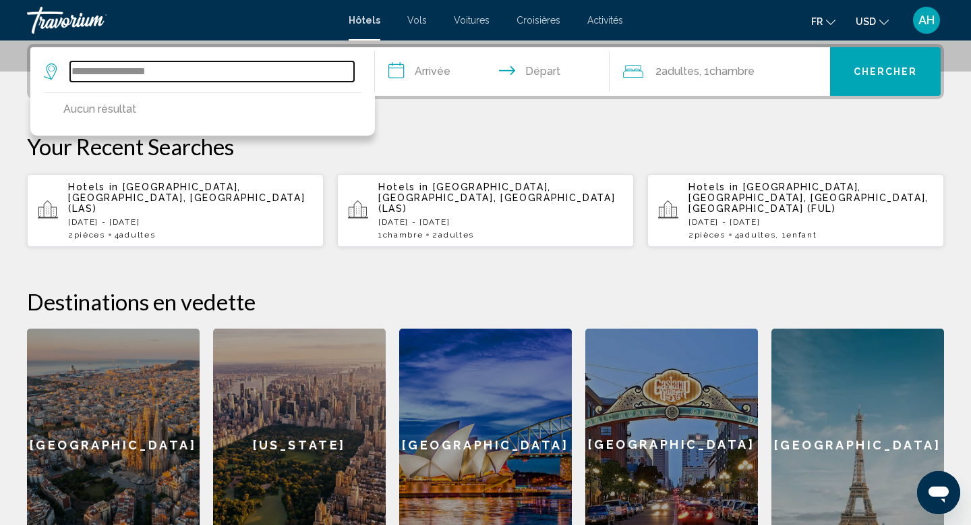
type input "**********"
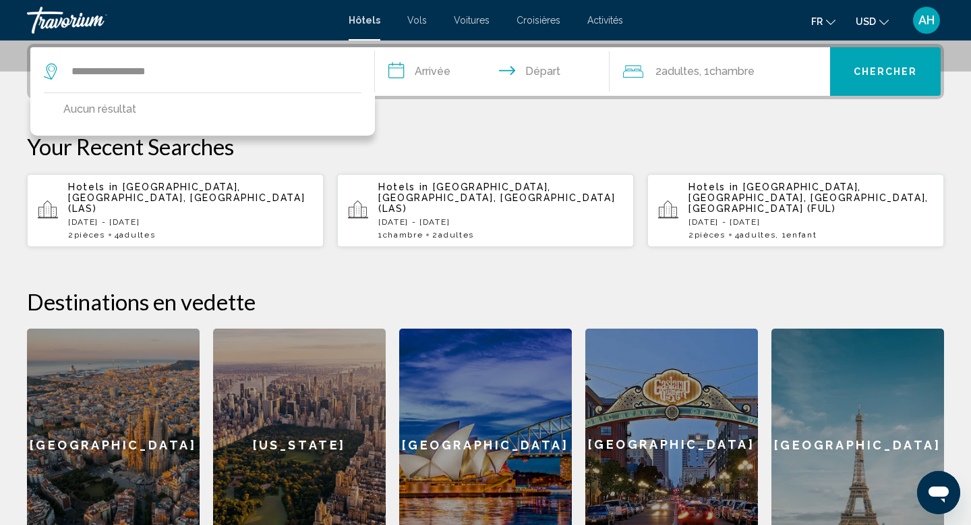
click at [428, 76] on input "**********" at bounding box center [495, 73] width 240 height 53
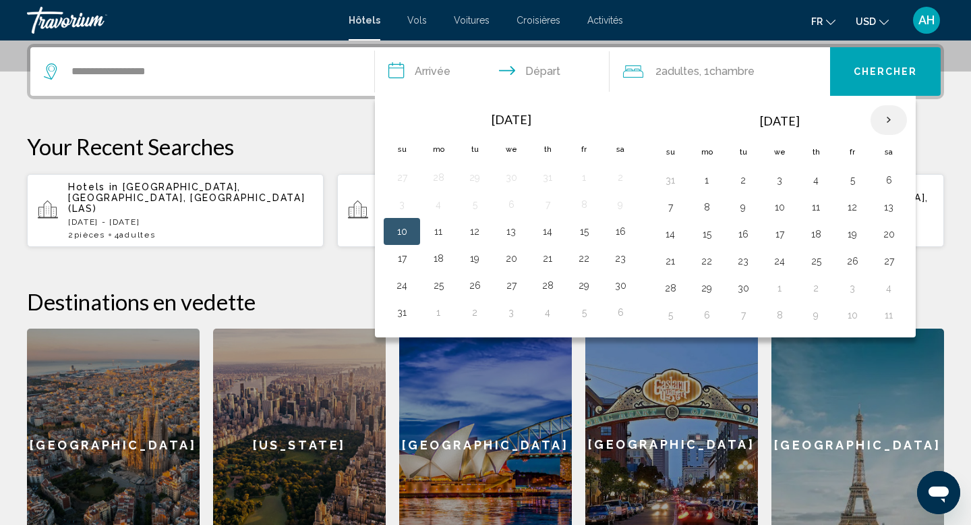
click at [887, 116] on th "Next month" at bounding box center [889, 120] width 36 height 30
click at [887, 117] on th "Next month" at bounding box center [889, 120] width 36 height 30
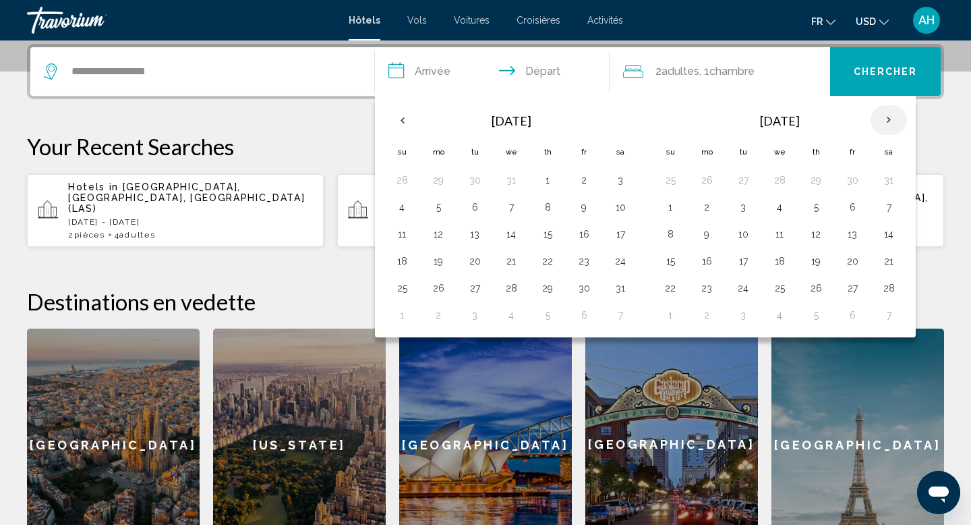
click at [887, 117] on th "Next month" at bounding box center [889, 120] width 36 height 30
click at [885, 122] on th "Next month" at bounding box center [889, 120] width 36 height 30
click at [627, 286] on button "28" at bounding box center [621, 288] width 22 height 19
click at [405, 316] on button "29" at bounding box center [402, 315] width 22 height 19
type input "**********"
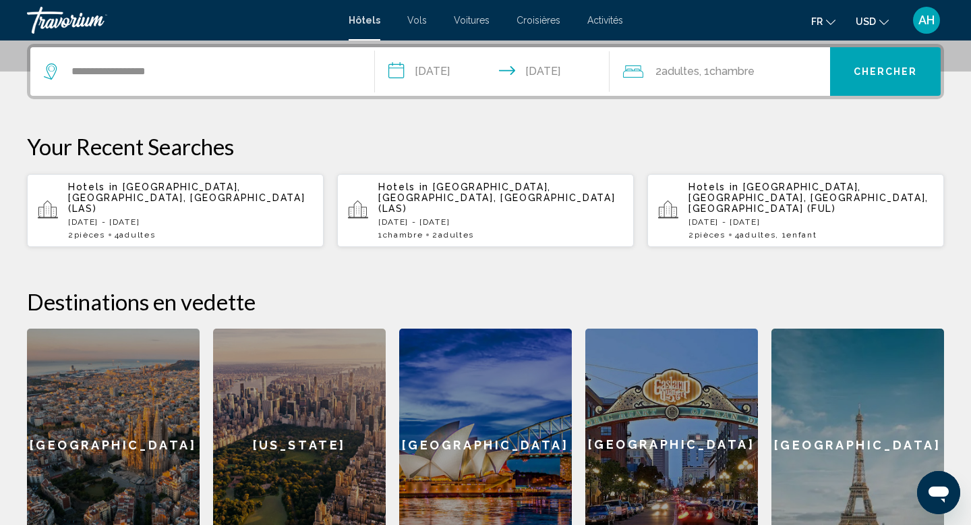
click at [852, 70] on button "Chercher" at bounding box center [885, 71] width 111 height 49
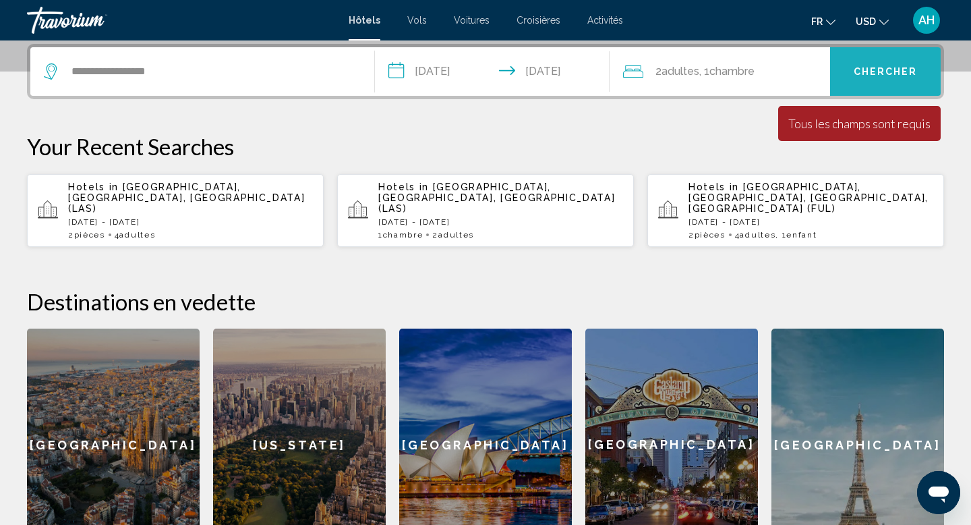
click at [874, 73] on span "Chercher" at bounding box center [886, 72] width 64 height 11
click at [736, 63] on span ", 1 Chambre pièces" at bounding box center [726, 71] width 55 height 19
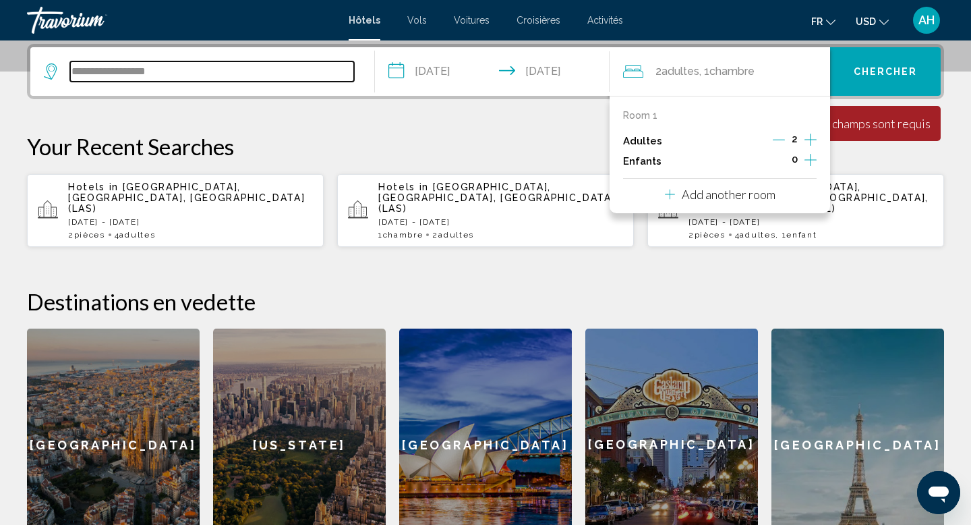
click at [260, 74] on input "**********" at bounding box center [212, 71] width 284 height 20
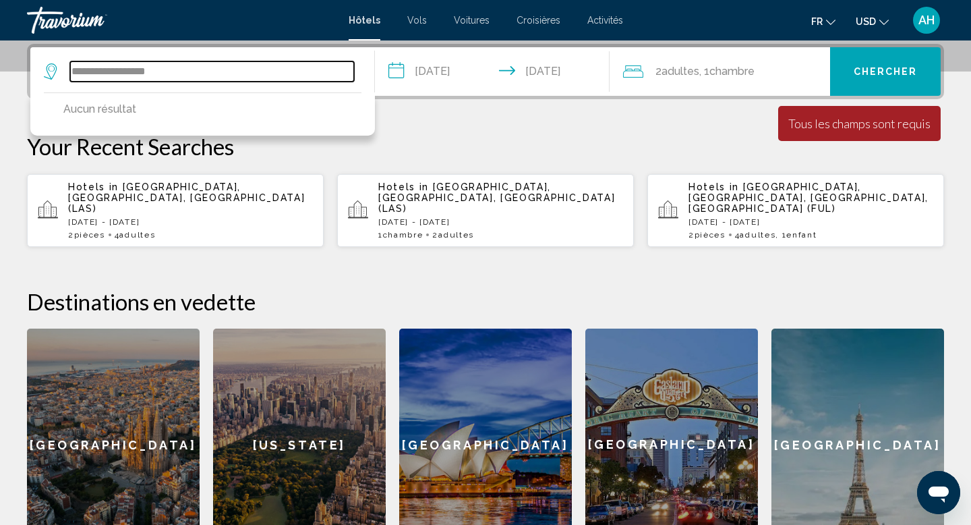
drag, startPoint x: 103, startPoint y: 74, endPoint x: 44, endPoint y: 60, distance: 60.2
click at [44, 61] on div "**********" at bounding box center [202, 71] width 317 height 49
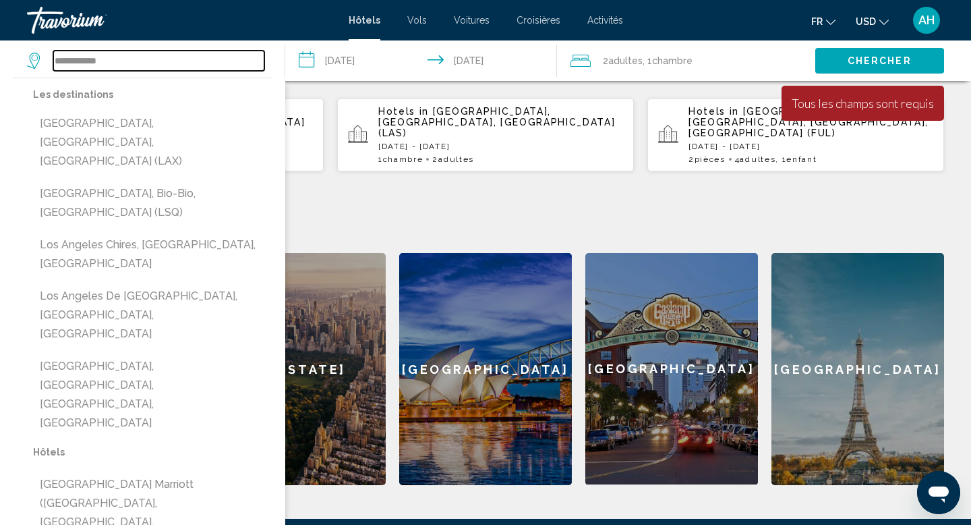
scroll to position [410, 0]
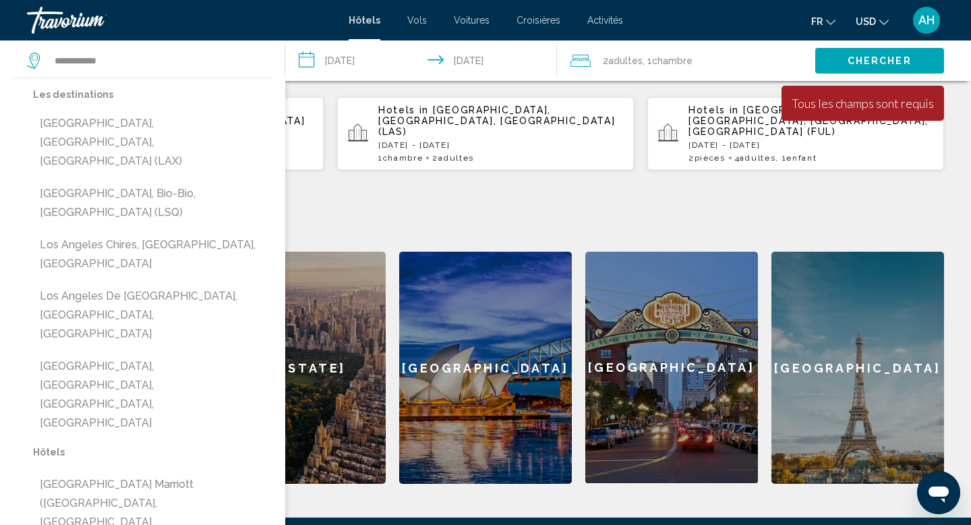
click at [202, 122] on button "[GEOGRAPHIC_DATA], [GEOGRAPHIC_DATA], [GEOGRAPHIC_DATA] (LAX)" at bounding box center [152, 142] width 239 height 63
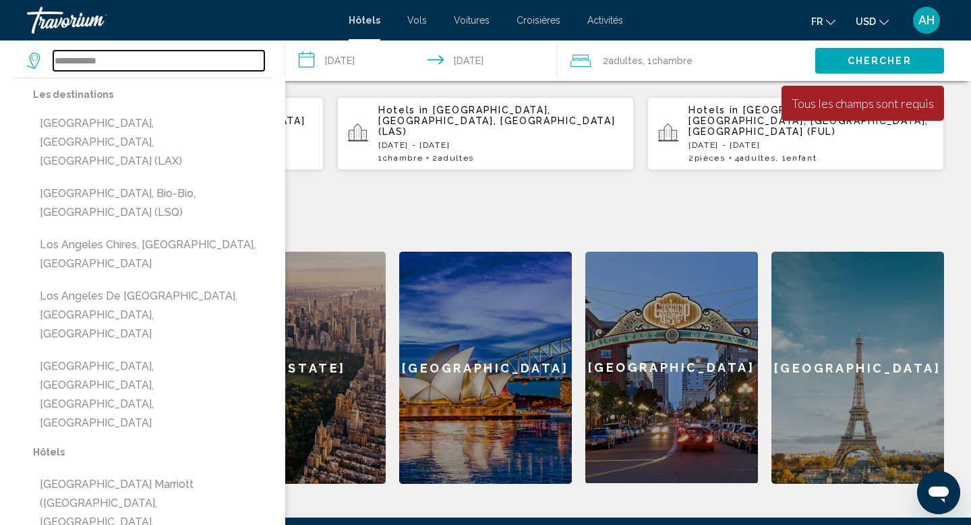
type input "**********"
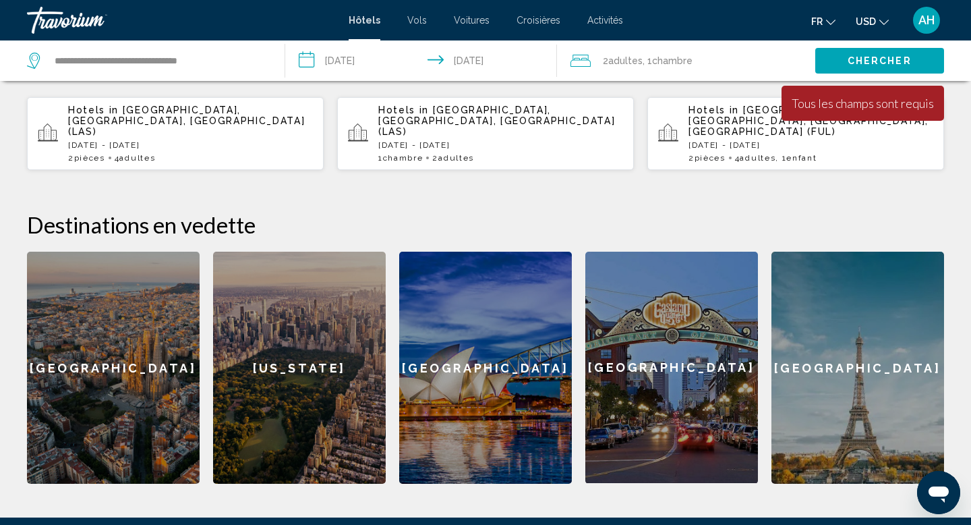
click at [905, 63] on span "Chercher" at bounding box center [880, 61] width 64 height 11
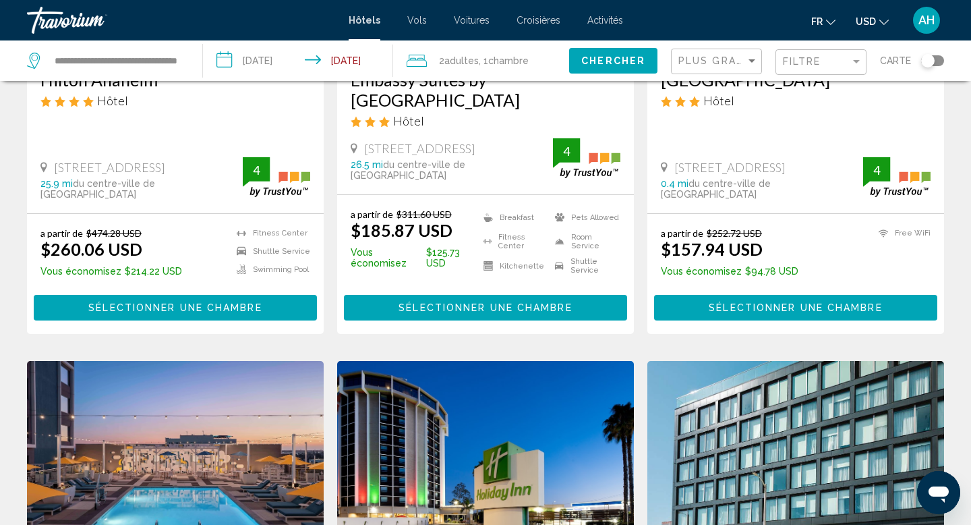
scroll to position [280, 0]
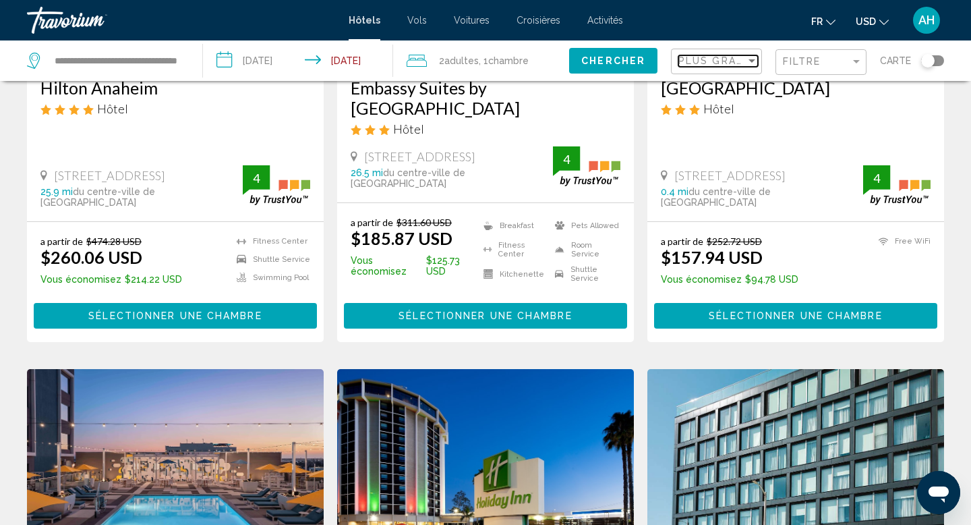
click at [734, 57] on span "Plus grandes économies" at bounding box center [759, 60] width 161 height 11
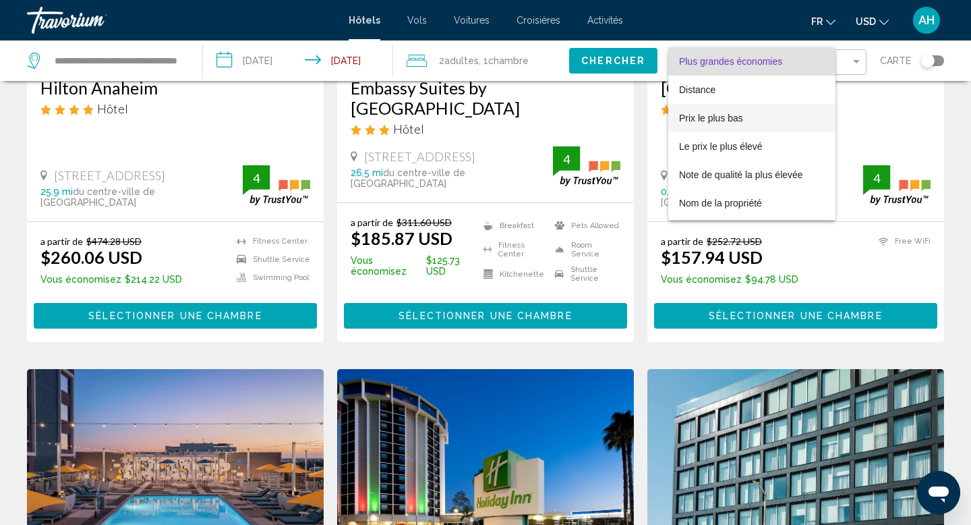
click at [713, 113] on span "Prix le plus bas" at bounding box center [711, 118] width 64 height 11
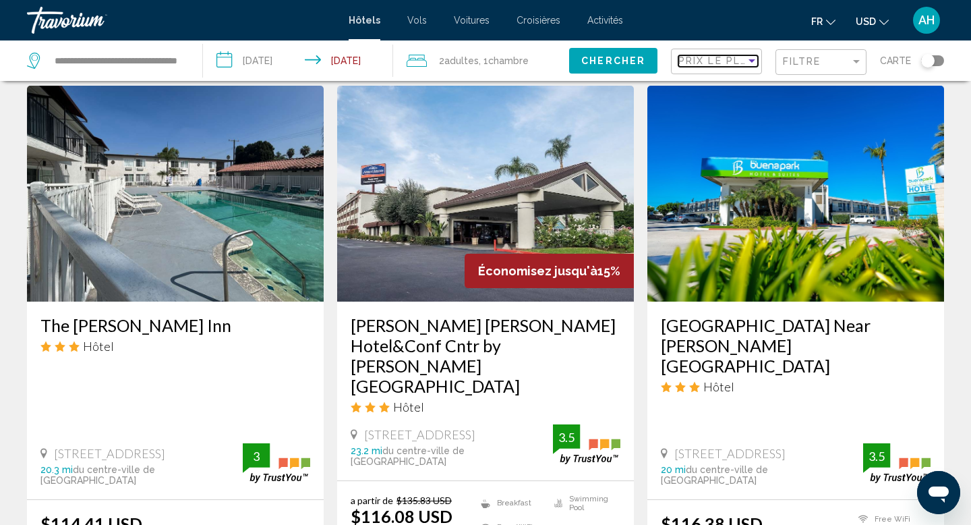
scroll to position [1540, 0]
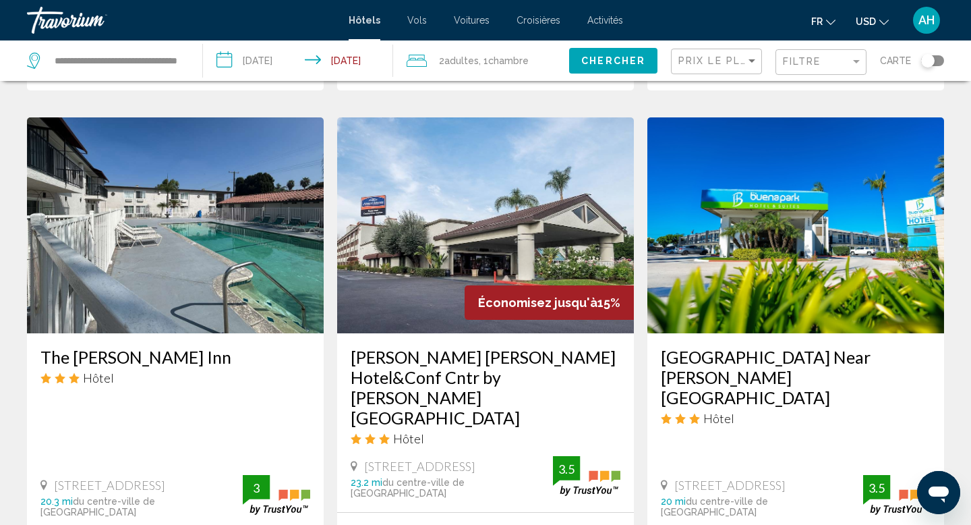
click at [936, 62] on div "Toggle map" at bounding box center [932, 60] width 23 height 11
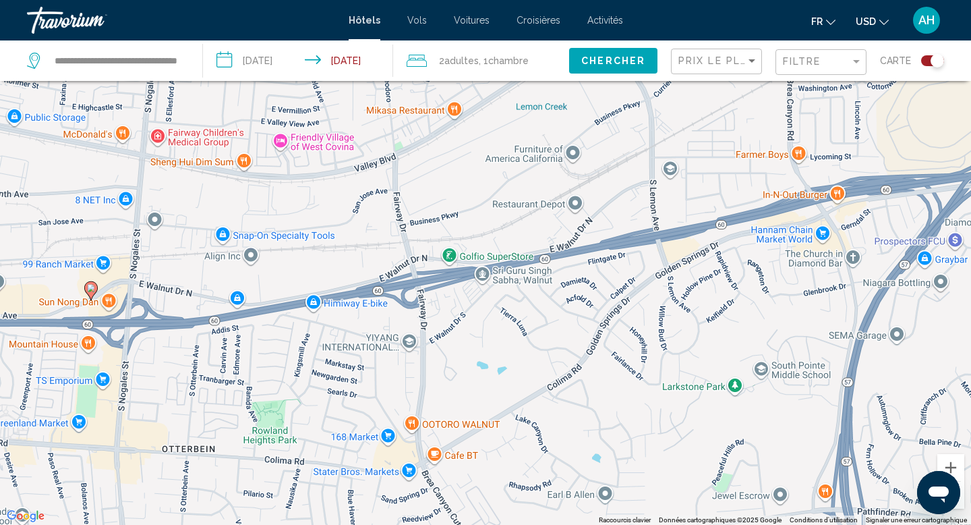
drag, startPoint x: 513, startPoint y: 123, endPoint x: 466, endPoint y: 345, distance: 226.1
click at [464, 345] on div "Pour activer le glissement avec le clavier, appuyez sur Alt+Entrée. Une fois ce…" at bounding box center [485, 262] width 971 height 525
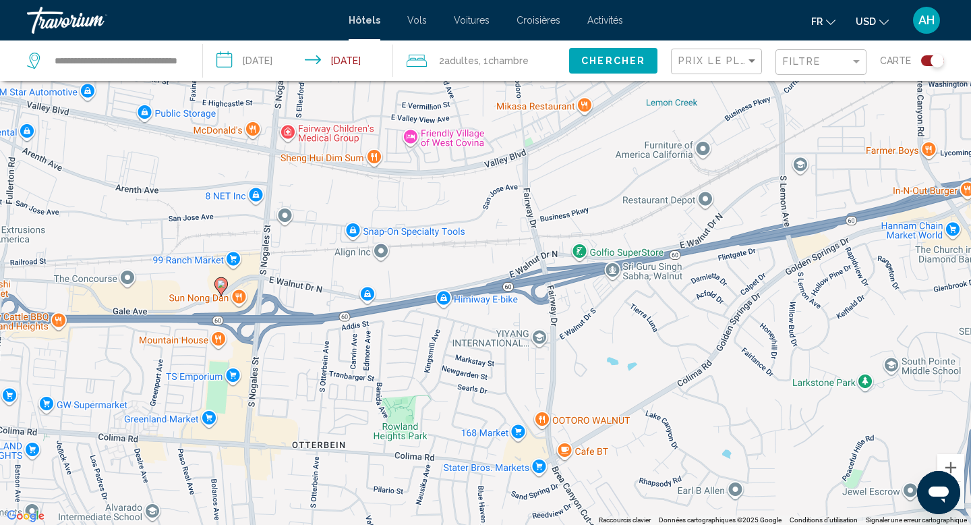
drag, startPoint x: 393, startPoint y: 391, endPoint x: 521, endPoint y: 387, distance: 128.2
click at [521, 387] on div "Pour activer le glissement avec le clavier, appuyez sur Alt+Entrée. Une fois ce…" at bounding box center [485, 262] width 971 height 525
drag, startPoint x: 567, startPoint y: 358, endPoint x: 685, endPoint y: 325, distance: 121.8
click at [634, 334] on div "Pour activer le glissement avec le clavier, appuyez sur Alt+Entrée. Une fois ce…" at bounding box center [485, 262] width 971 height 525
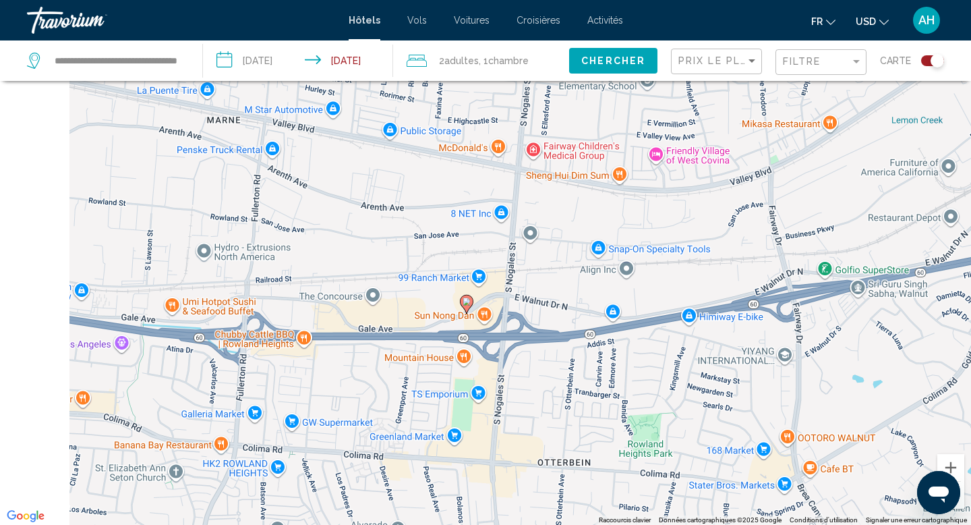
drag, startPoint x: 554, startPoint y: 353, endPoint x: 756, endPoint y: 387, distance: 204.4
click at [757, 386] on div "Pour activer le glissement avec le clavier, appuyez sur Alt+Entrée. Une fois ce…" at bounding box center [485, 262] width 971 height 525
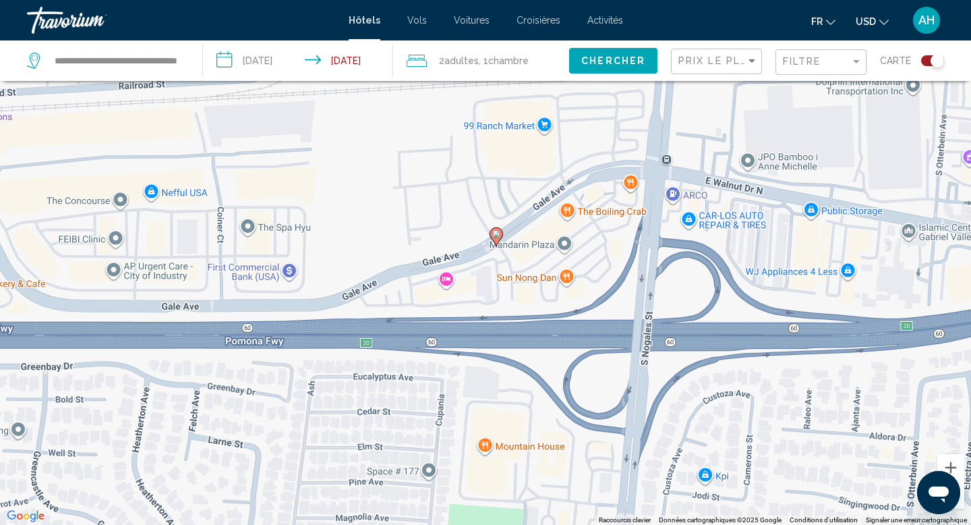
click at [449, 282] on div "Pour activer le glissement avec le clavier, appuyez sur Alt+Entrée. Une fois ce…" at bounding box center [485, 262] width 971 height 525
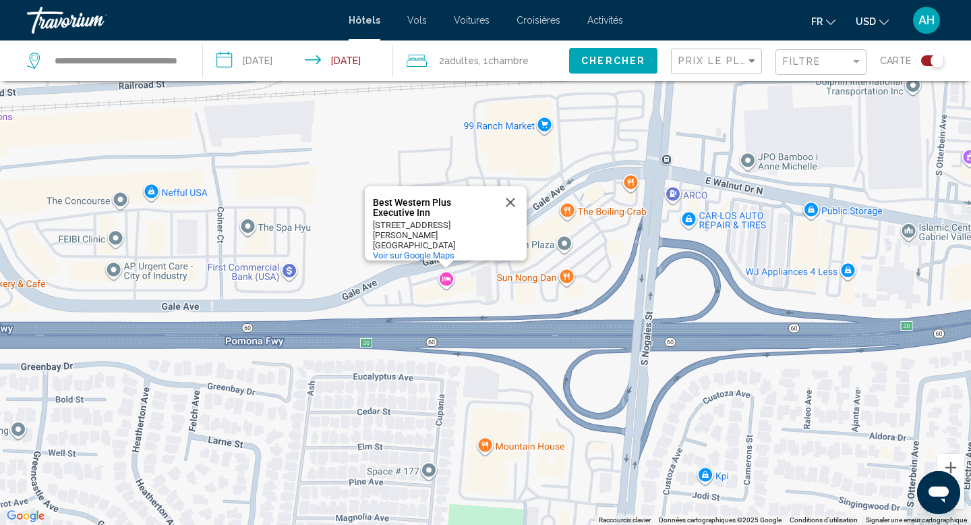
click at [449, 277] on div "Pour activer le glissement avec le clavier, appuyez sur Alt+Entrée. Une fois ce…" at bounding box center [485, 262] width 971 height 525
click at [434, 204] on div "Best Western Plus Executive Inn" at bounding box center [433, 208] width 121 height 20
click at [447, 282] on div "Pour activer le glissement avec le clavier, appuyez sur Alt+Entrée. Une fois ce…" at bounding box center [485, 262] width 971 height 525
drag, startPoint x: 491, startPoint y: 237, endPoint x: 378, endPoint y: 194, distance: 121.3
click at [378, 194] on div "Best Western Plus Executive Inn Best Western Plus Executive Inn [STREET_ADDRESS…" at bounding box center [446, 223] width 162 height 74
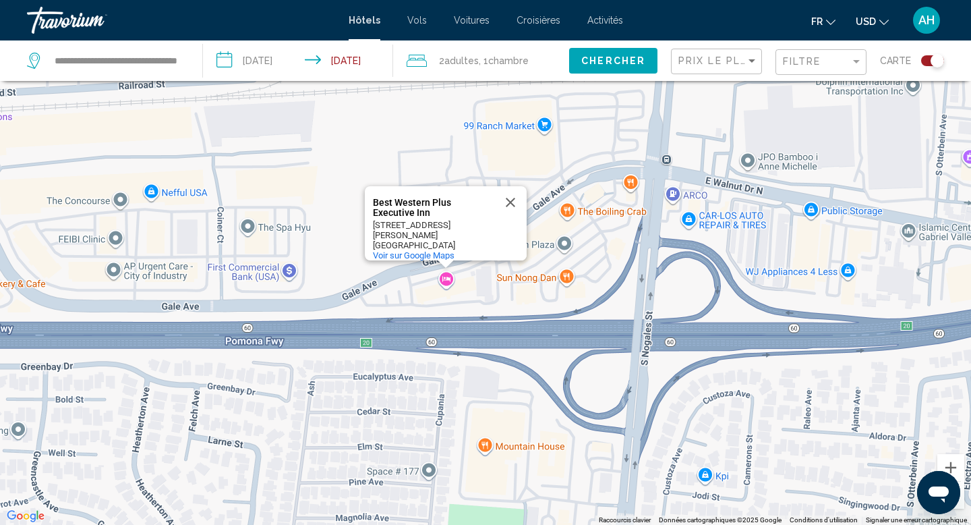
copy div "Best Western Plus Executive Inn Best Western Plus Executive Inn [STREET_ADDRESS…"
click at [156, 58] on input "**********" at bounding box center [117, 61] width 129 height 20
click at [925, 60] on div "Toggle map" at bounding box center [932, 60] width 23 height 11
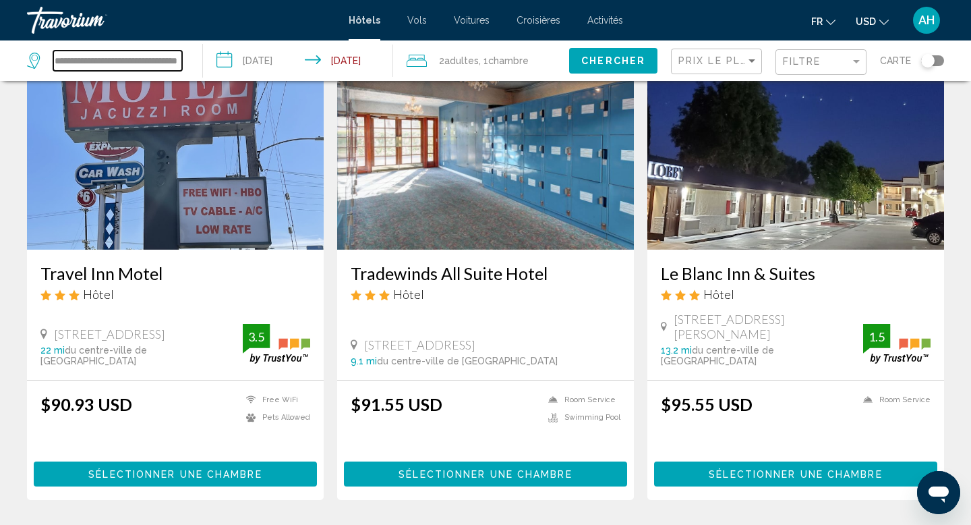
click at [171, 58] on input "**********" at bounding box center [117, 61] width 129 height 20
paste input "**********"
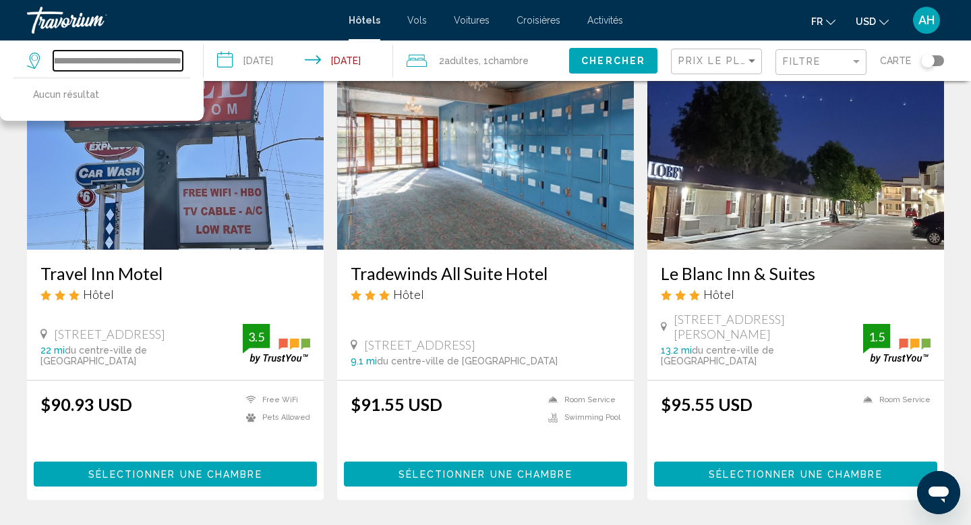
click at [76, 59] on input "**********" at bounding box center [118, 61] width 130 height 20
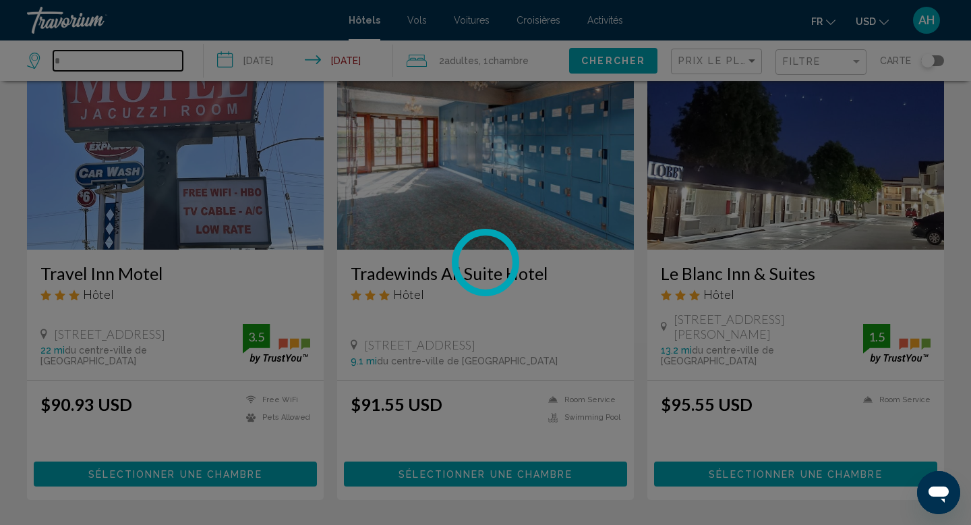
scroll to position [0, 0]
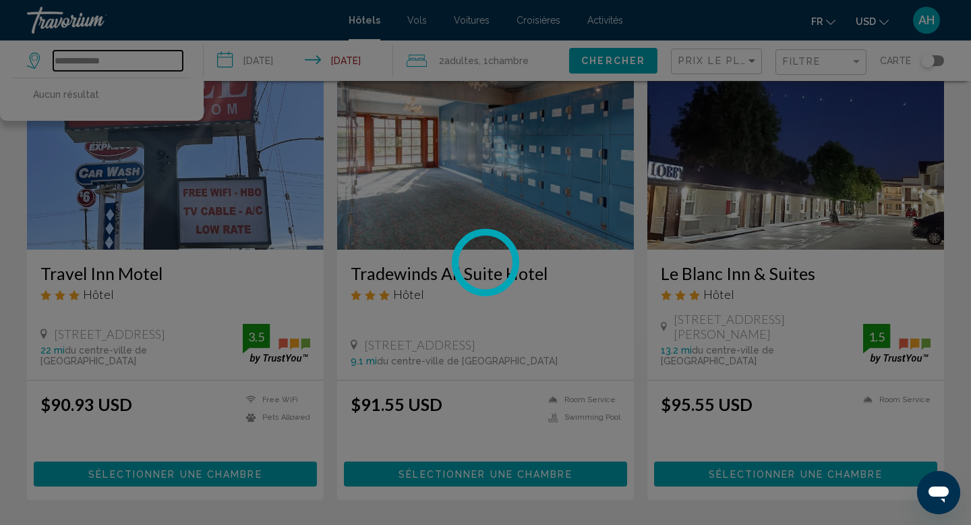
type input "**********"
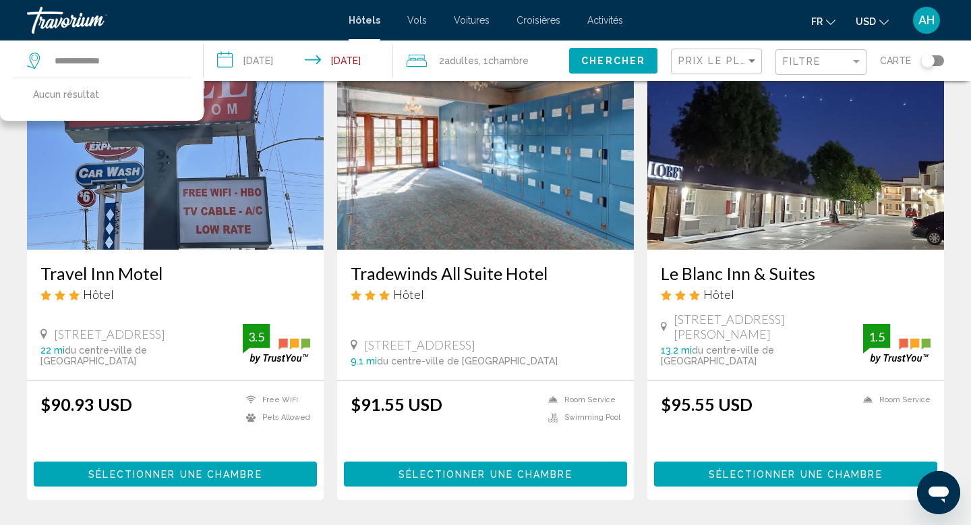
click at [594, 59] on span "Chercher" at bounding box center [613, 61] width 64 height 11
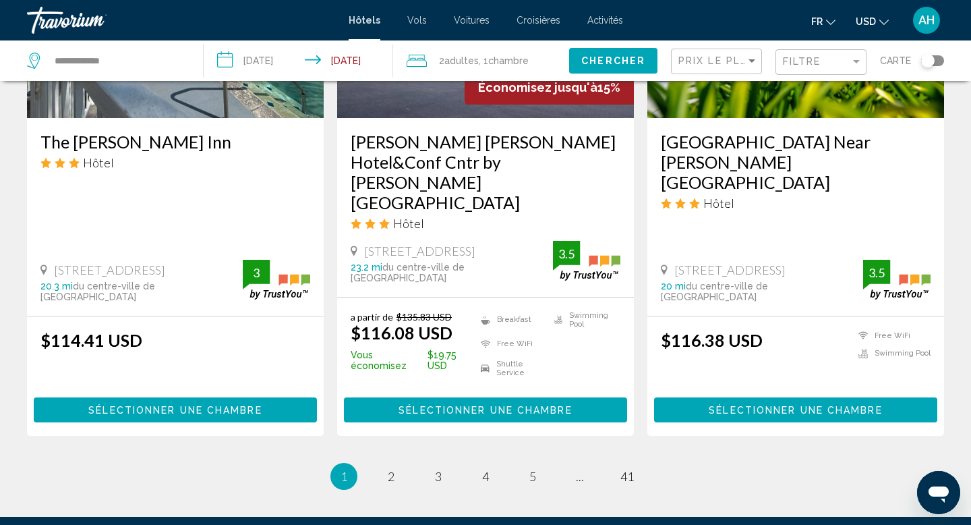
scroll to position [1827, 0]
